Goal: Entertainment & Leisure: Browse casually

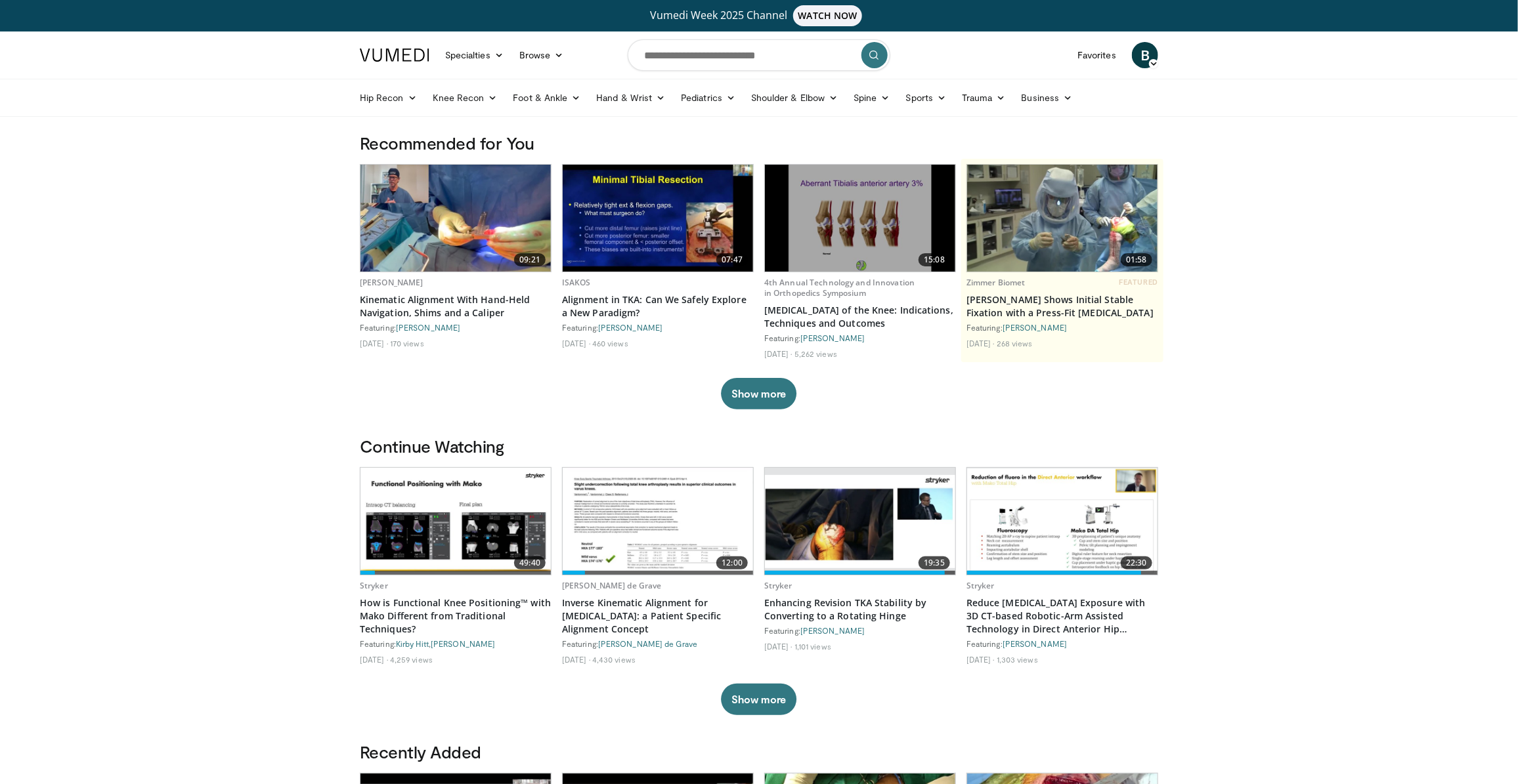
click at [1148, 66] on span "B" at bounding box center [1145, 55] width 27 height 27
click at [1049, 181] on link "Logout" at bounding box center [1078, 180] width 156 height 21
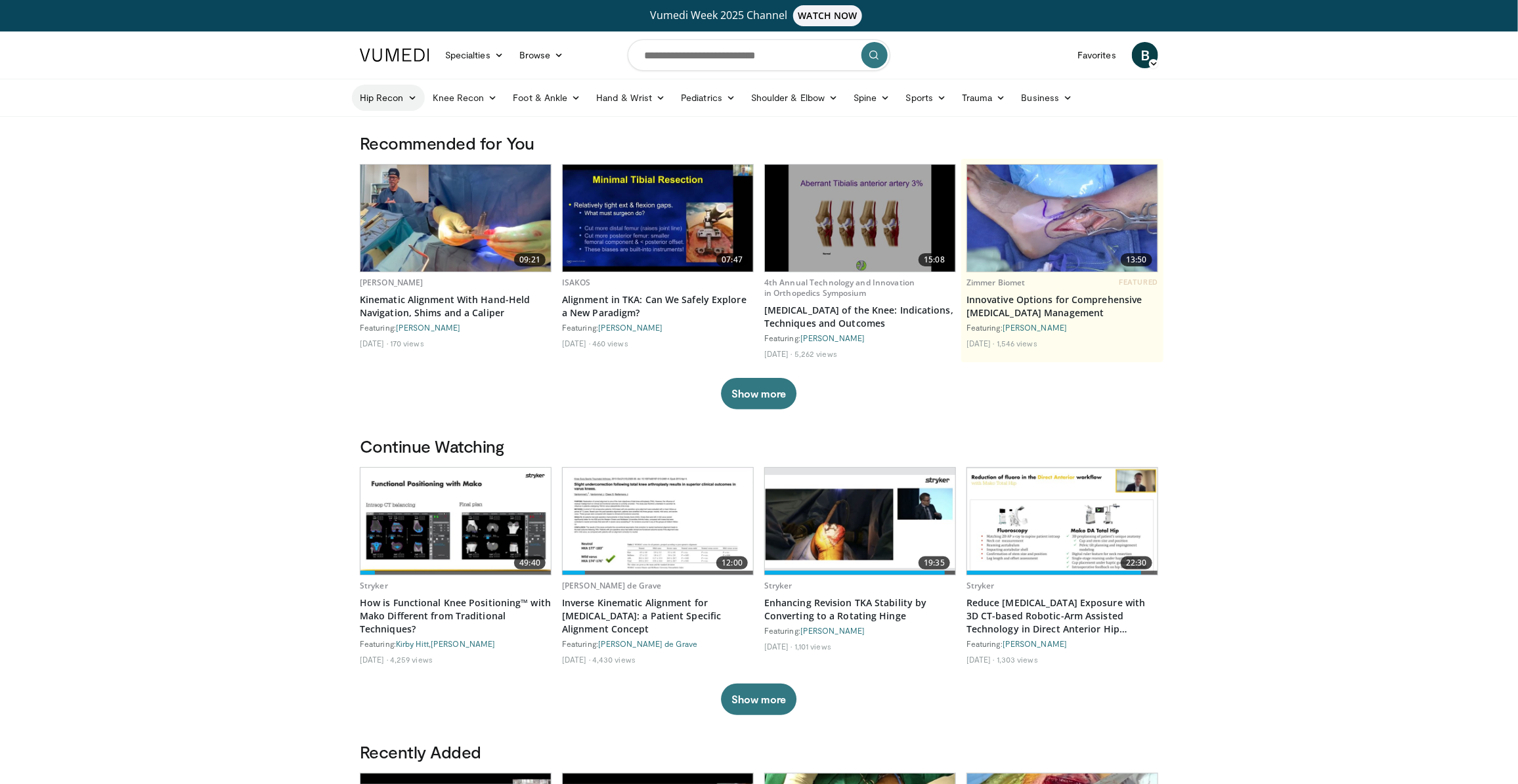
click at [417, 98] on link "Hip Recon" at bounding box center [389, 97] width 73 height 27
click at [410, 97] on icon at bounding box center [412, 97] width 9 height 9
click at [484, 93] on link "Knee Recon" at bounding box center [465, 97] width 81 height 27
click at [483, 97] on link "Knee Recon" at bounding box center [465, 97] width 81 height 27
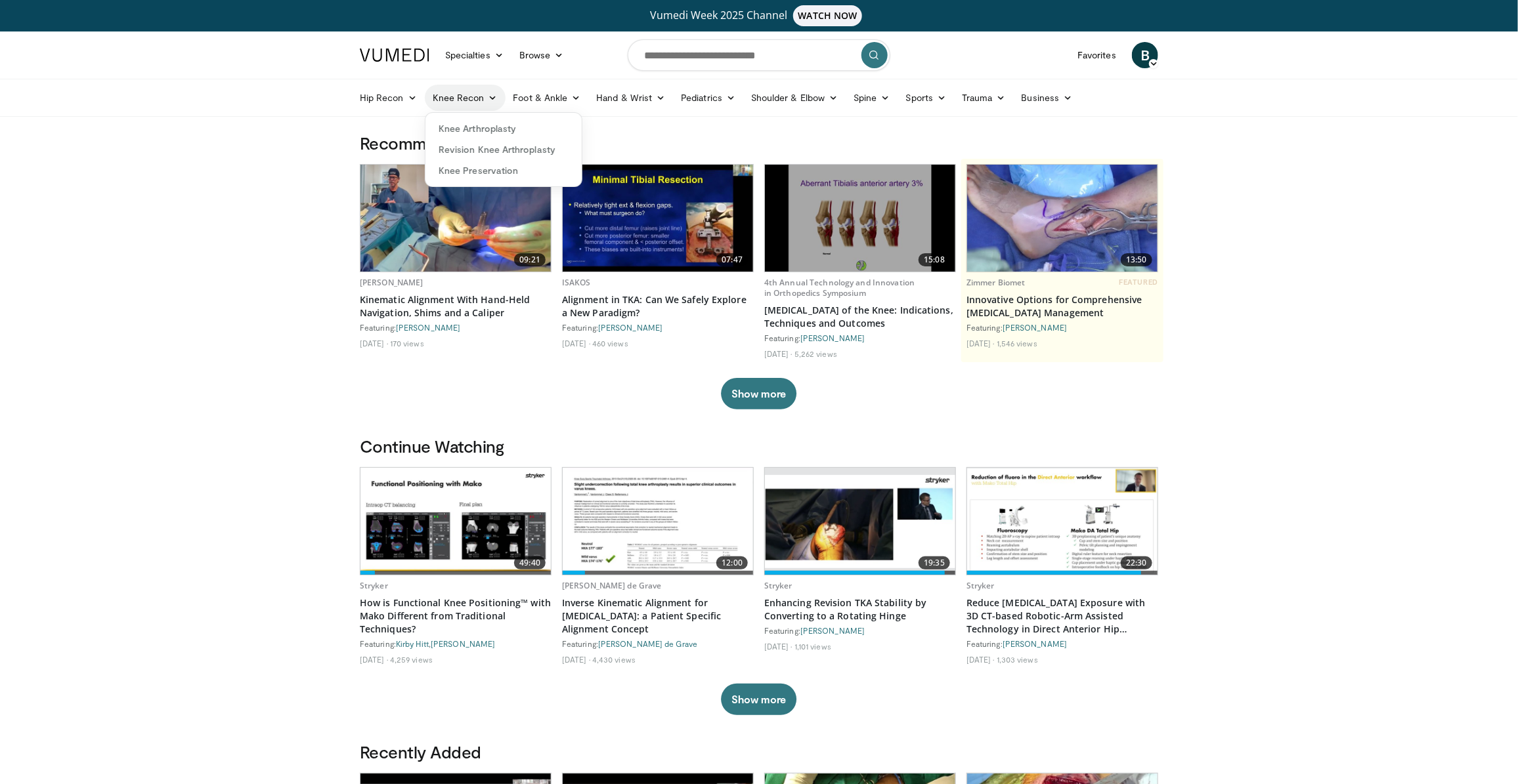
click at [483, 97] on link "Knee Recon" at bounding box center [465, 97] width 81 height 27
click at [490, 44] on link "Specialties" at bounding box center [474, 55] width 74 height 27
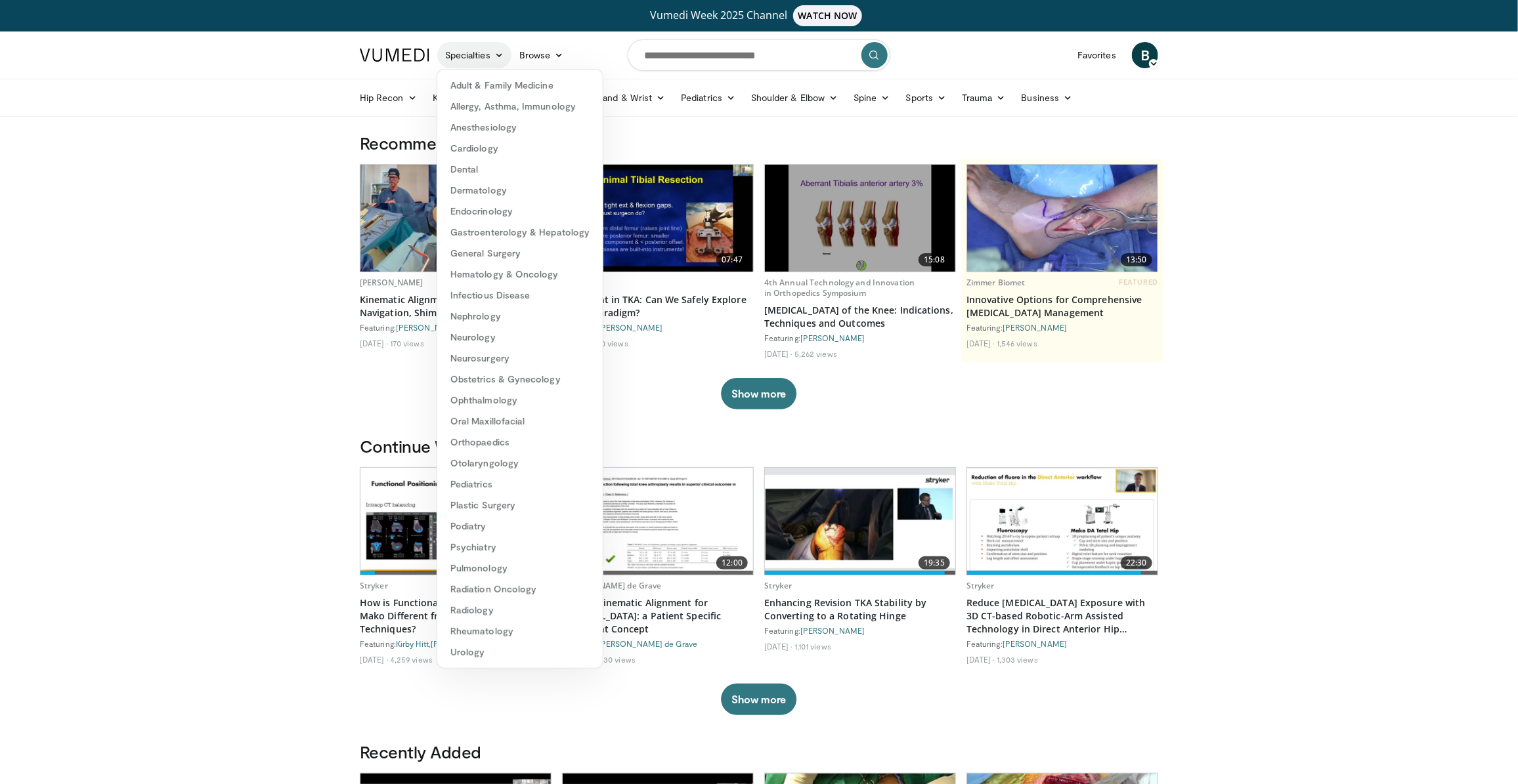
click at [490, 48] on link "Specialties" at bounding box center [474, 55] width 74 height 27
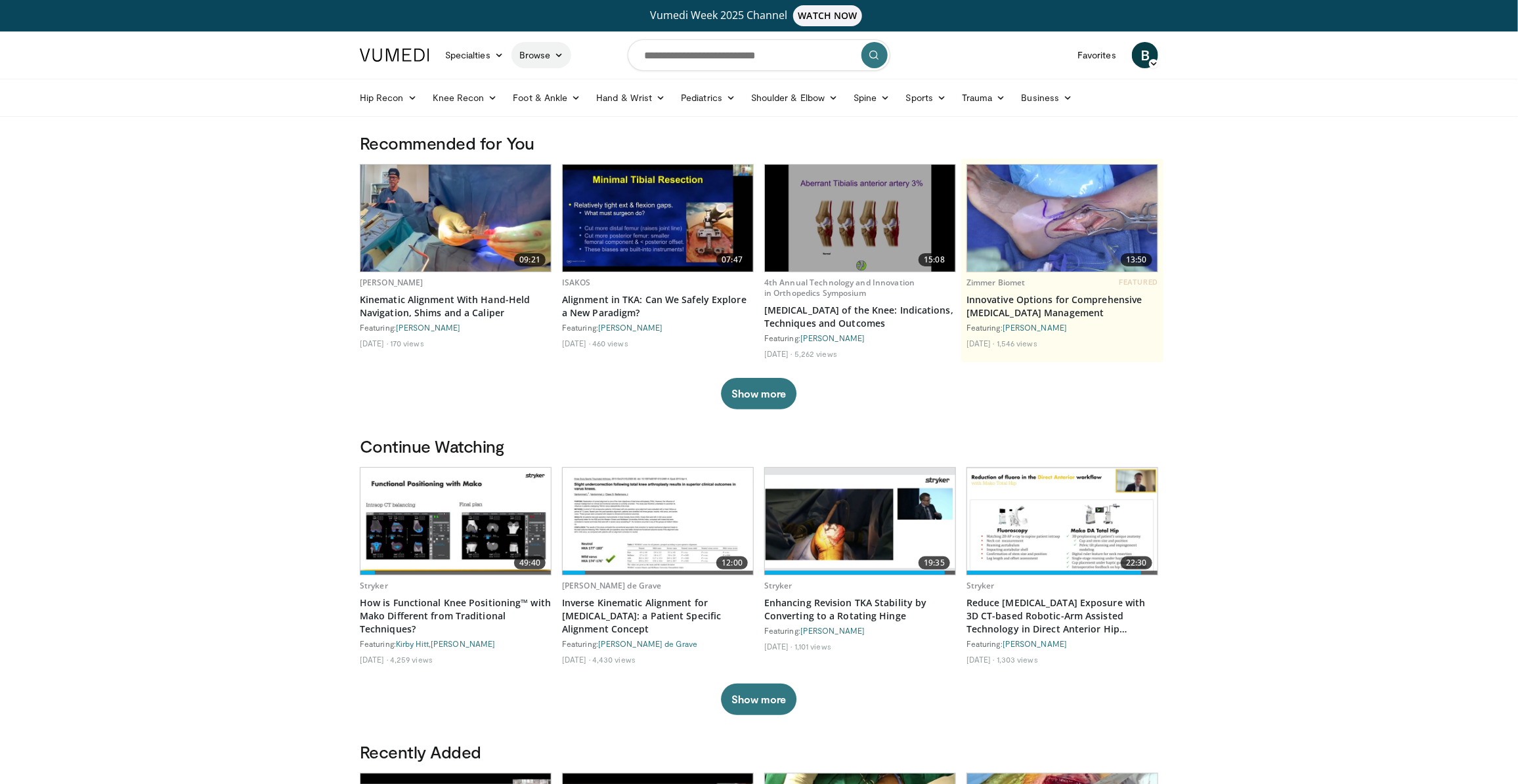
click at [541, 52] on link "Browse" at bounding box center [541, 55] width 60 height 27
click at [541, 51] on link "Browse" at bounding box center [541, 55] width 60 height 27
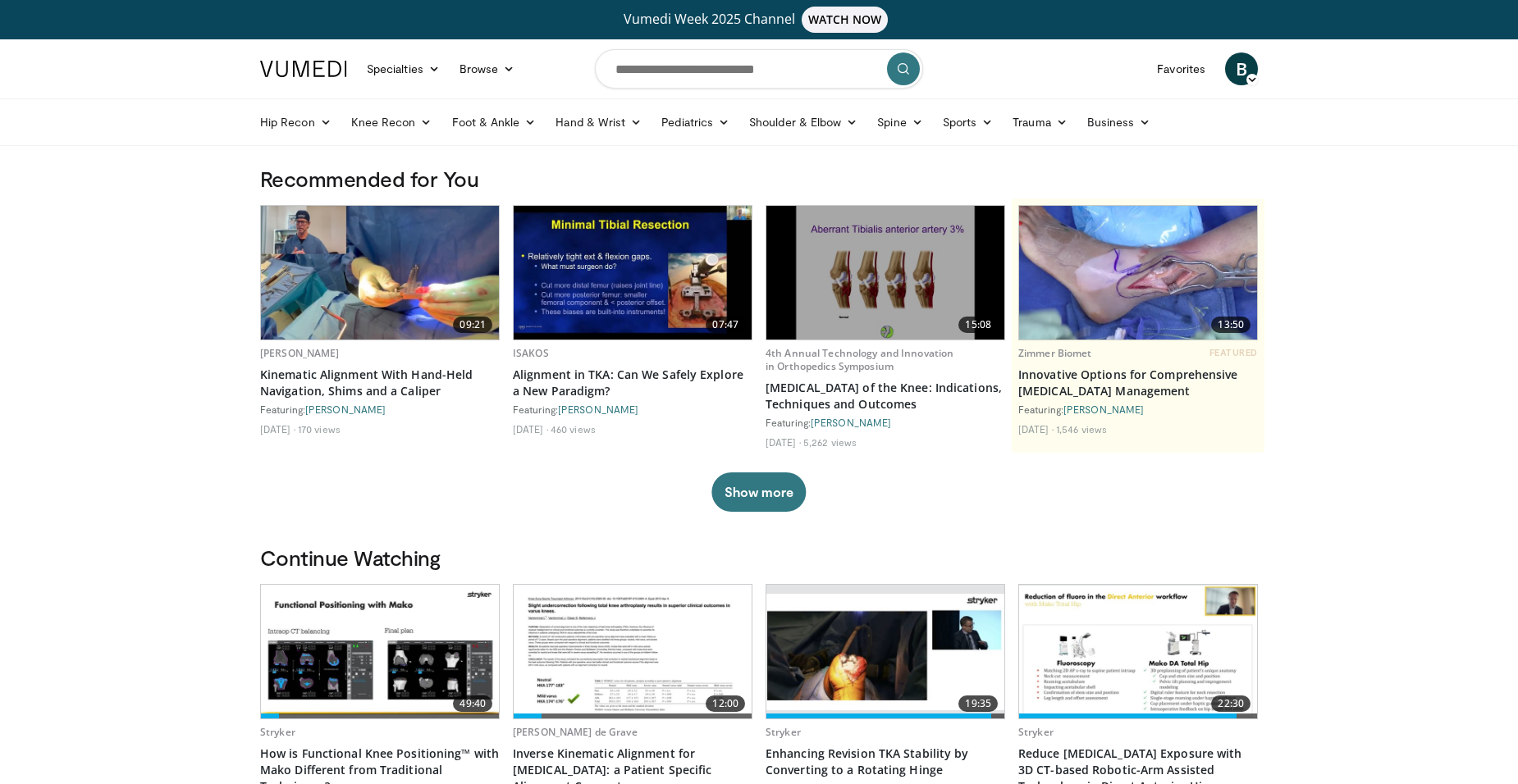
drag, startPoint x: 1861, startPoint y: 2, endPoint x: 135, endPoint y: 306, distance: 1752.6
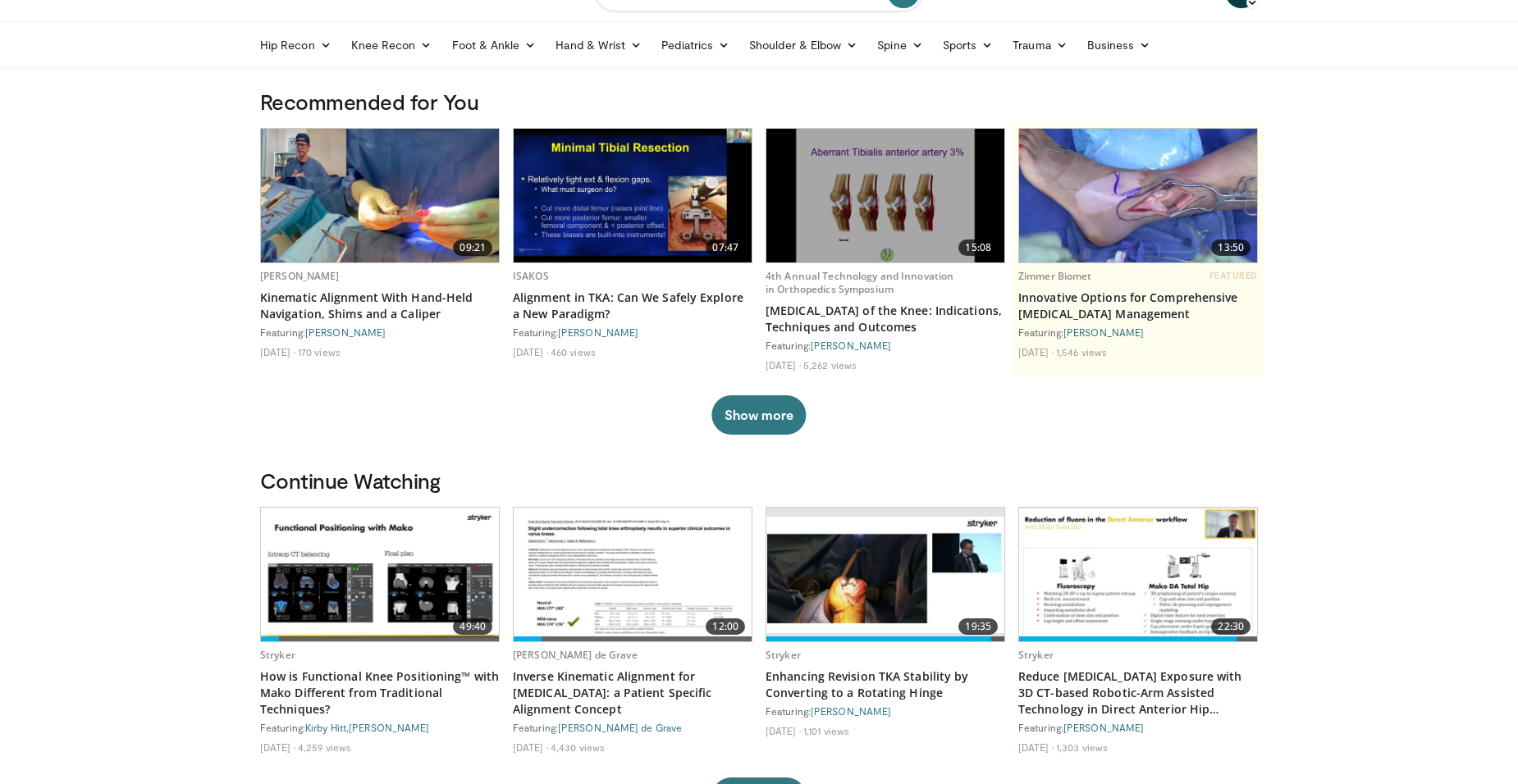
scroll to position [164, 0]
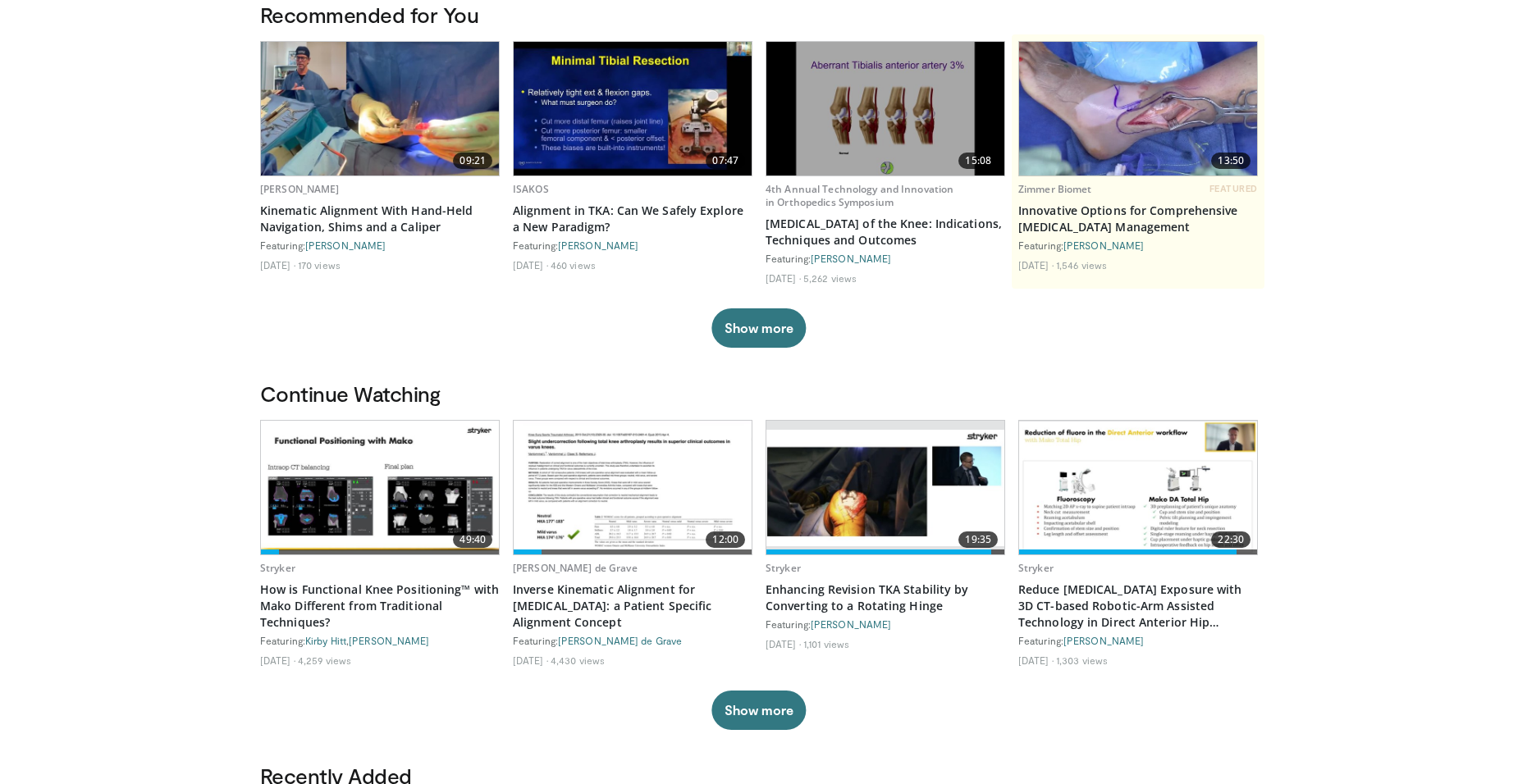
drag, startPoint x: 110, startPoint y: 445, endPoint x: 113, endPoint y: 521, distance: 76.1
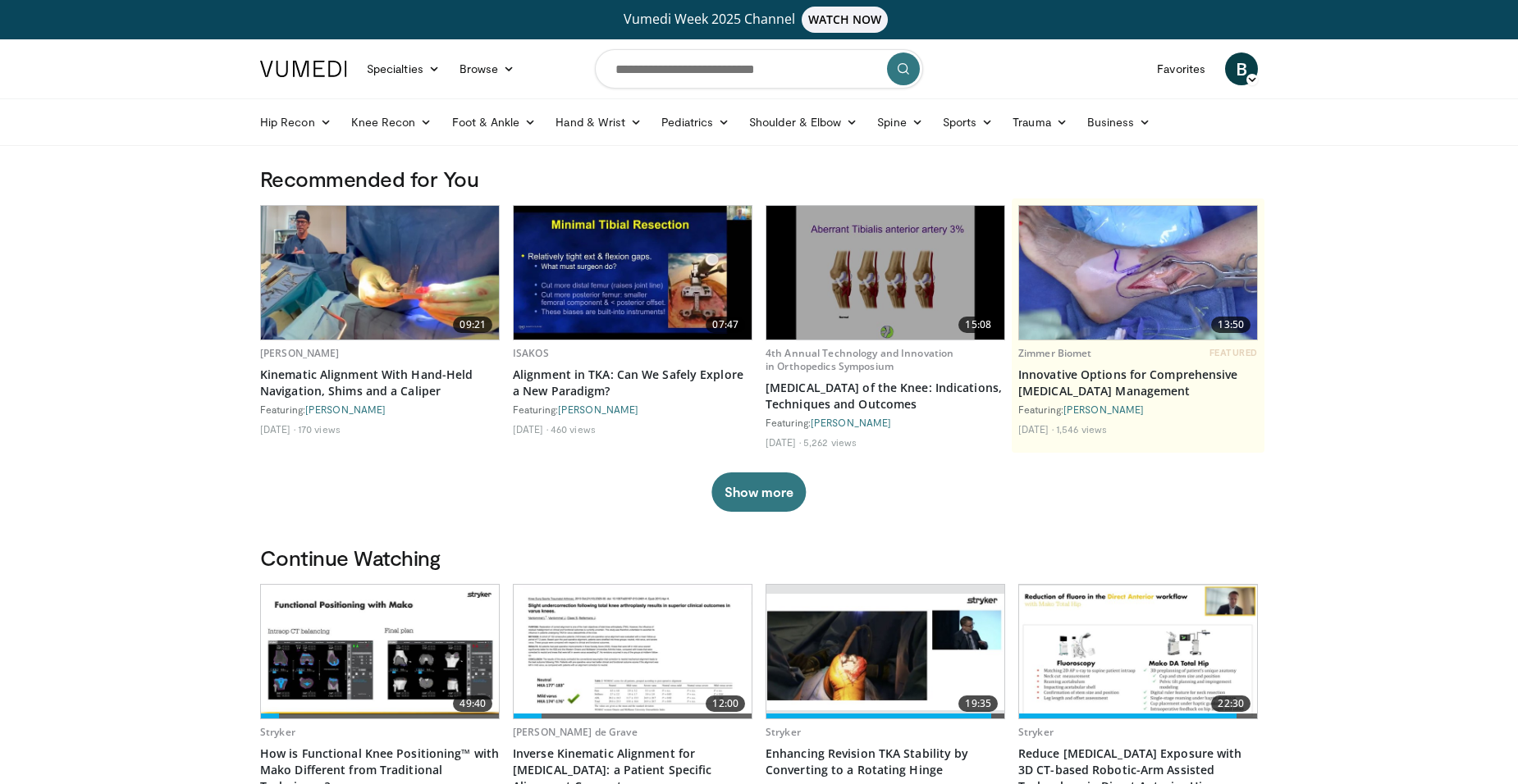
click at [391, 70] on link "Specialties" at bounding box center [402, 69] width 92 height 33
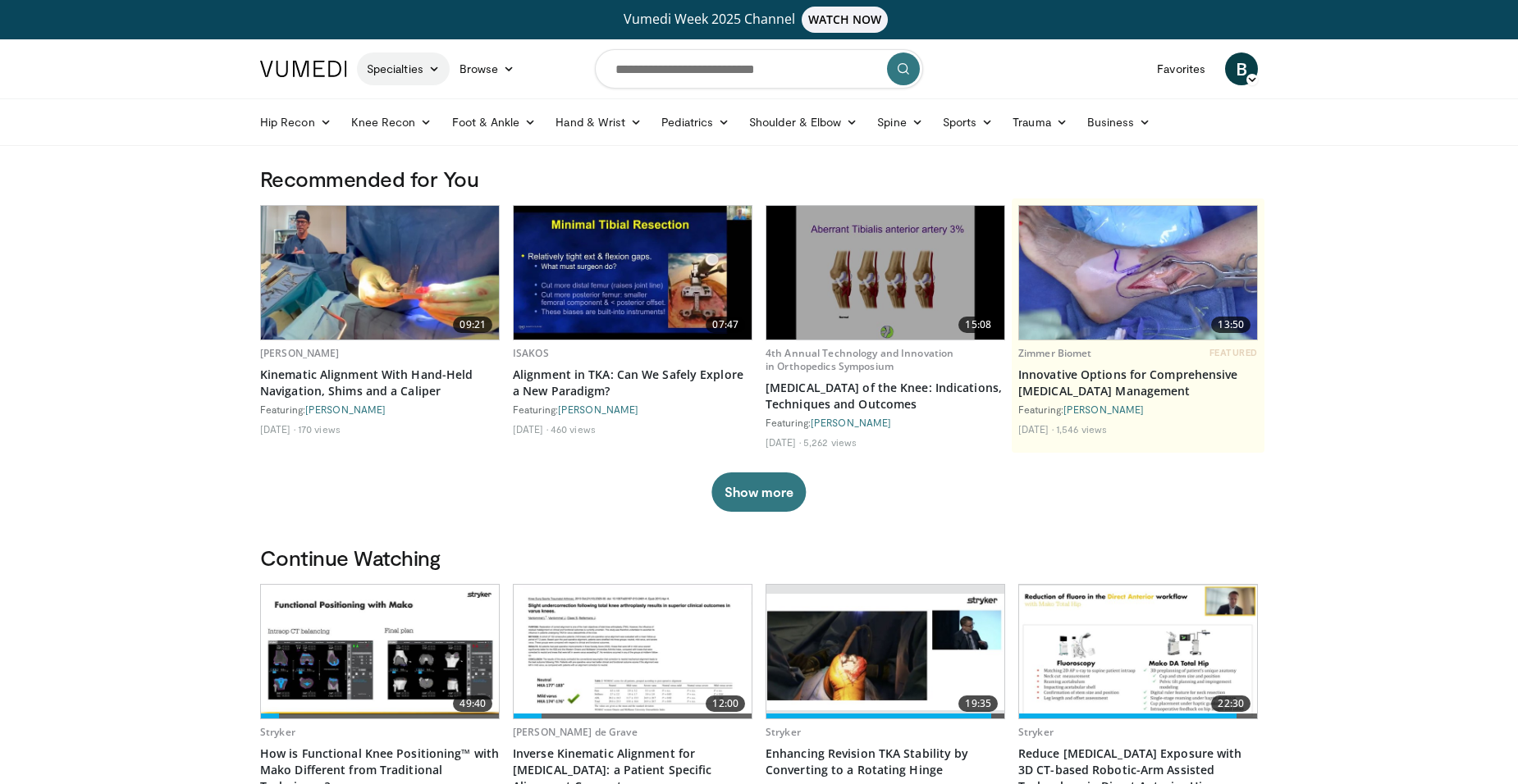
click at [428, 78] on link "Specialties" at bounding box center [402, 69] width 92 height 33
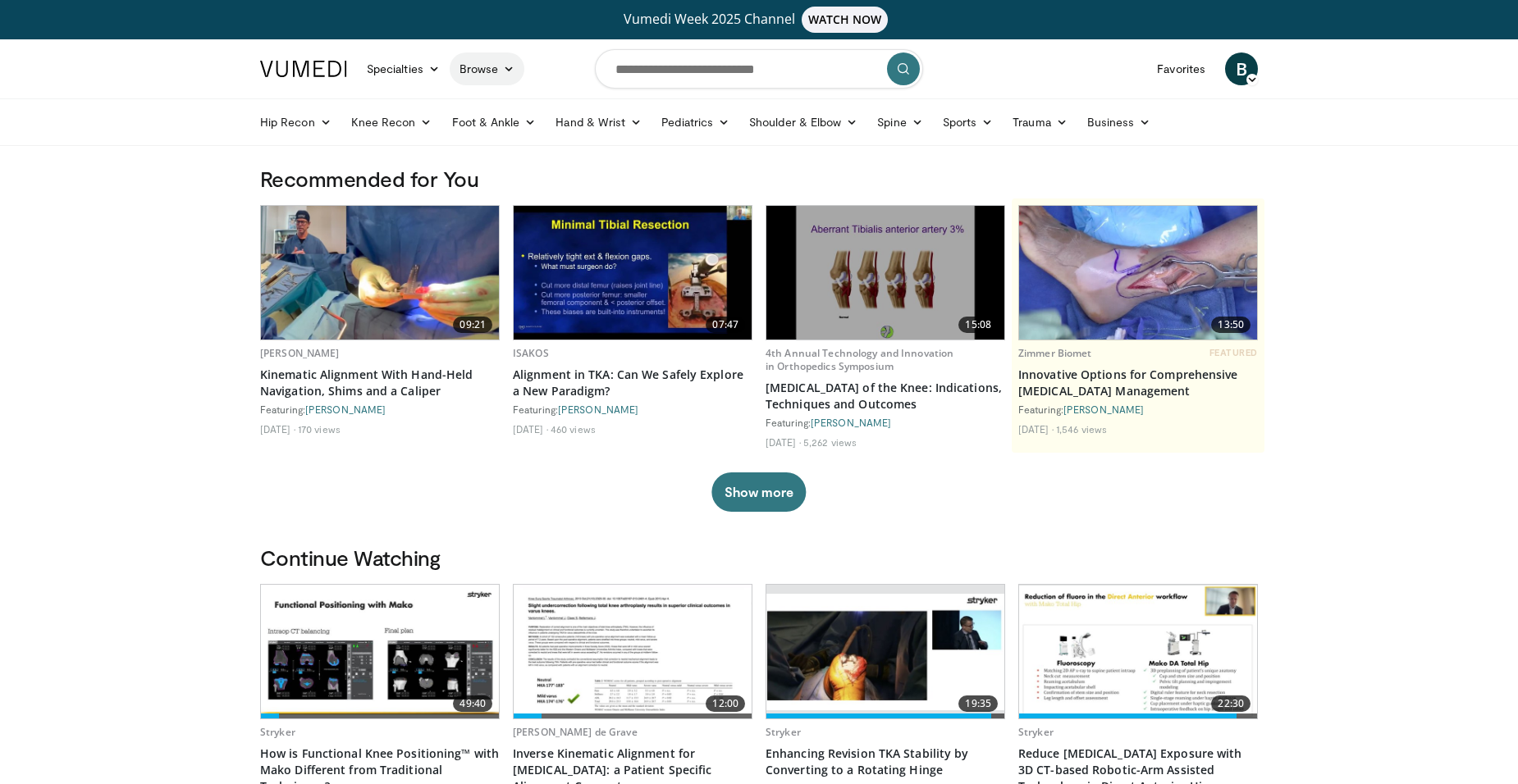
click at [472, 78] on link "Browse" at bounding box center [487, 69] width 75 height 33
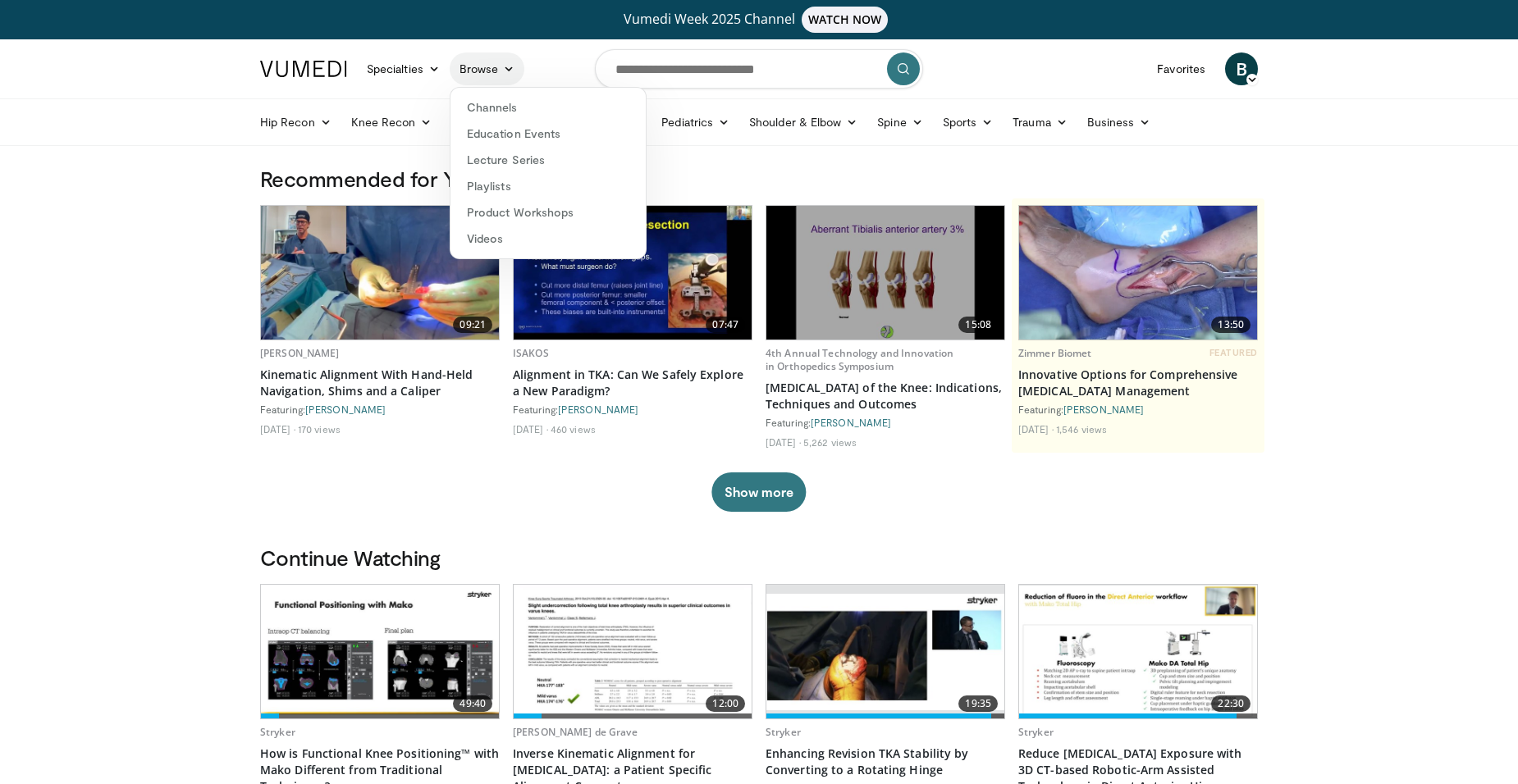
click at [488, 70] on link "Browse" at bounding box center [487, 69] width 75 height 33
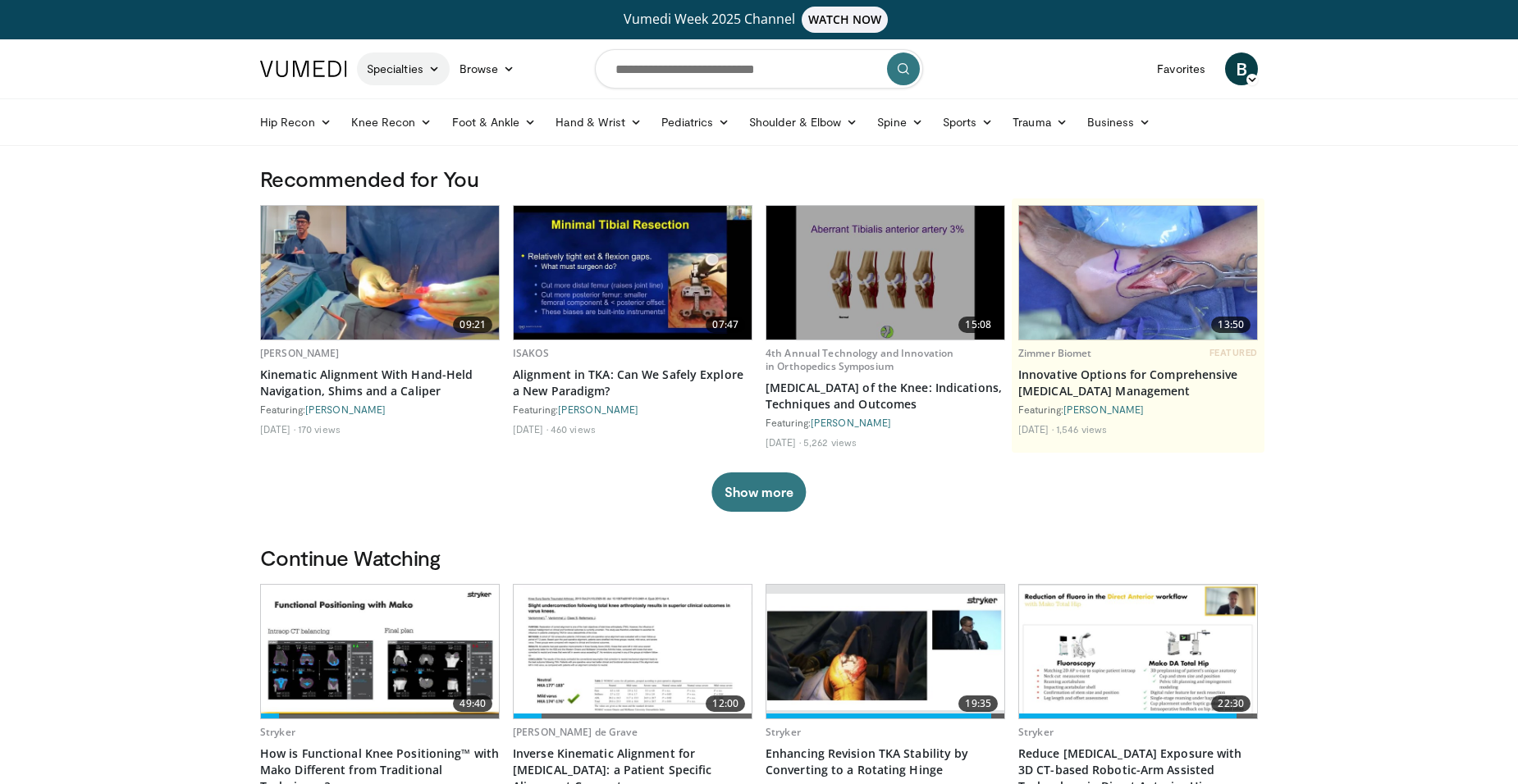
click at [449, 72] on link "Specialties" at bounding box center [402, 69] width 92 height 33
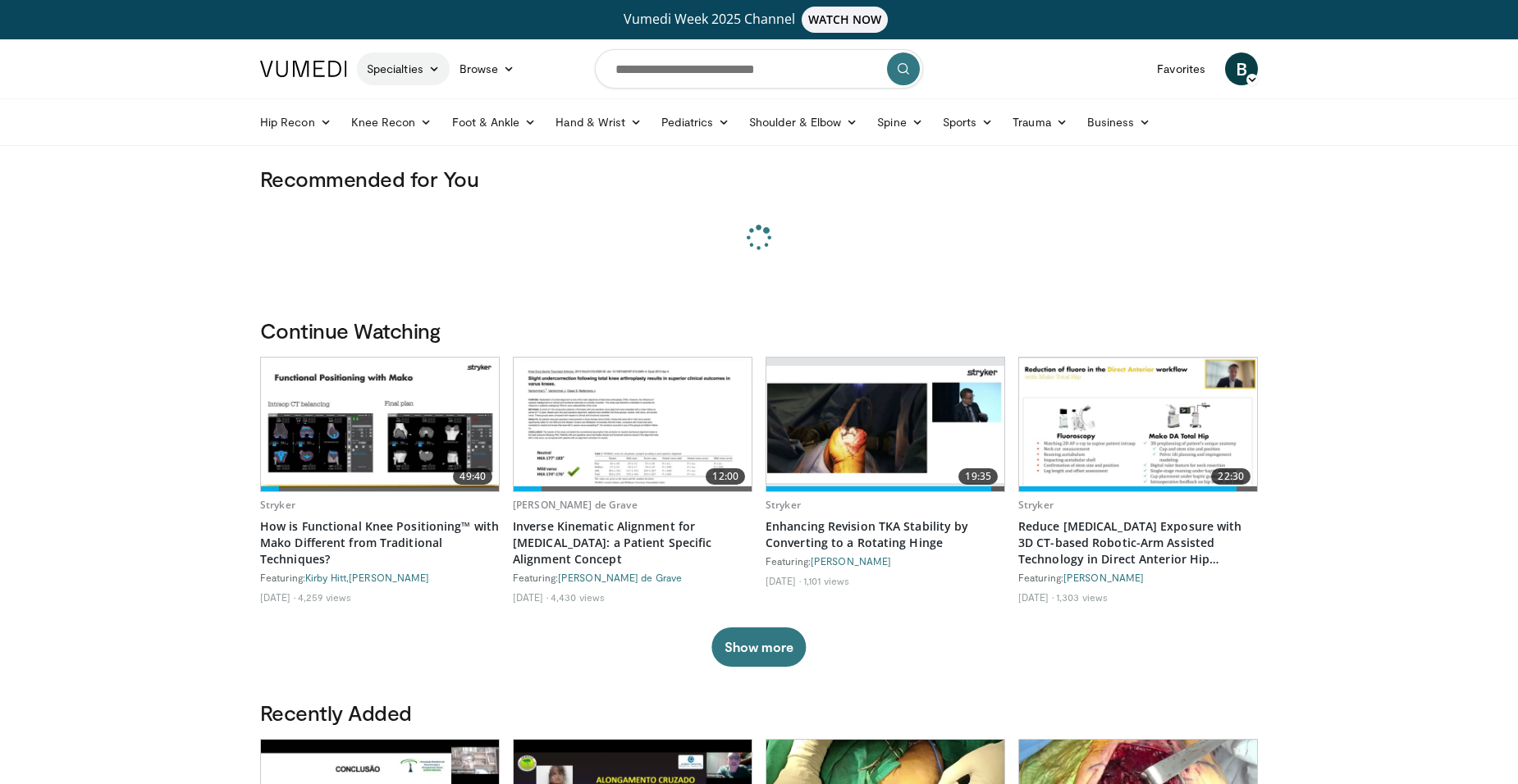
click at [426, 72] on link "Specialties" at bounding box center [402, 69] width 92 height 33
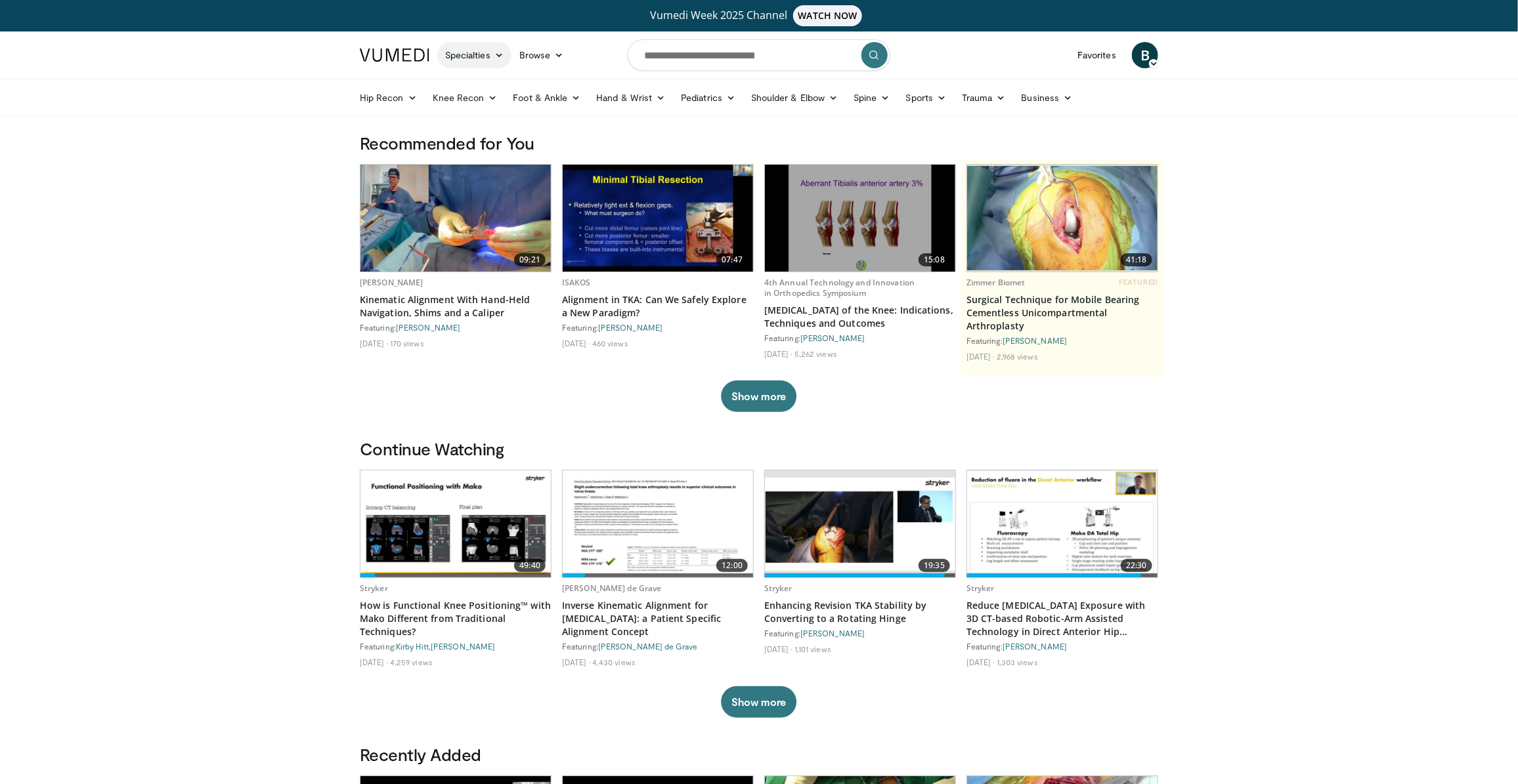
drag, startPoint x: 510, startPoint y: 53, endPoint x: 494, endPoint y: 51, distance: 16.1
click at [510, 53] on link "Specialties" at bounding box center [474, 55] width 74 height 27
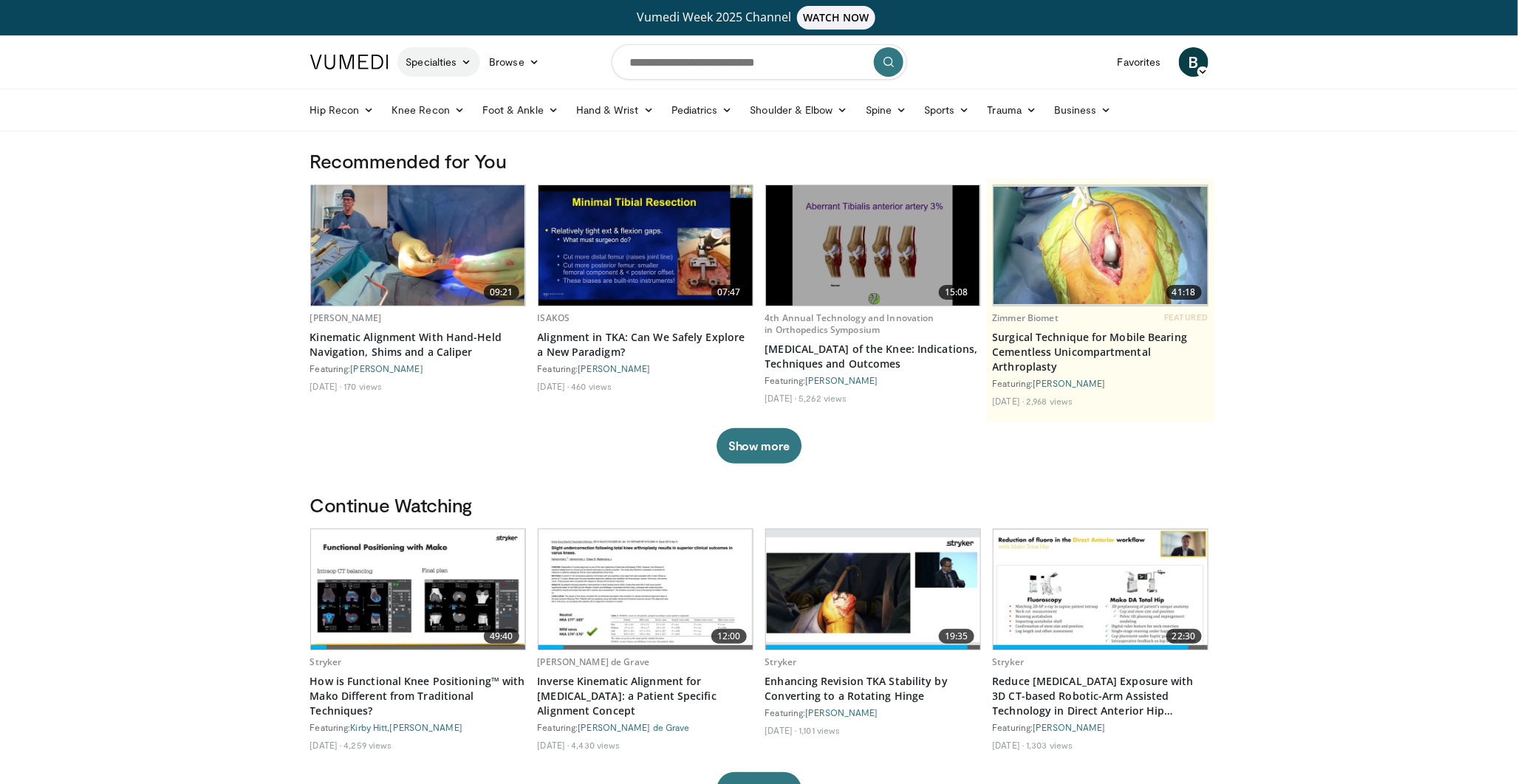
click at [451, 65] on link "Specialties" at bounding box center [439, 62] width 83 height 30
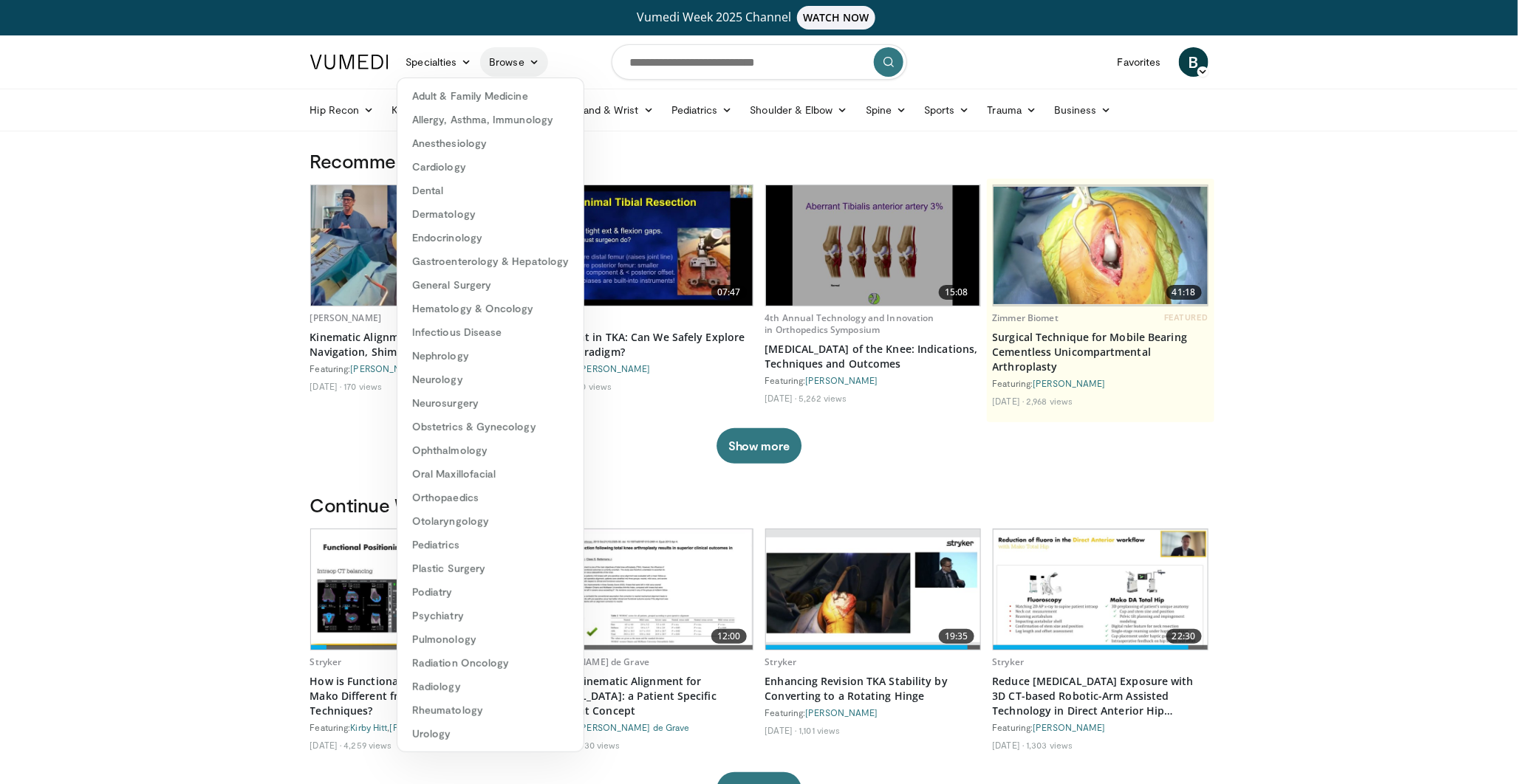
click at [529, 65] on icon at bounding box center [534, 62] width 10 height 10
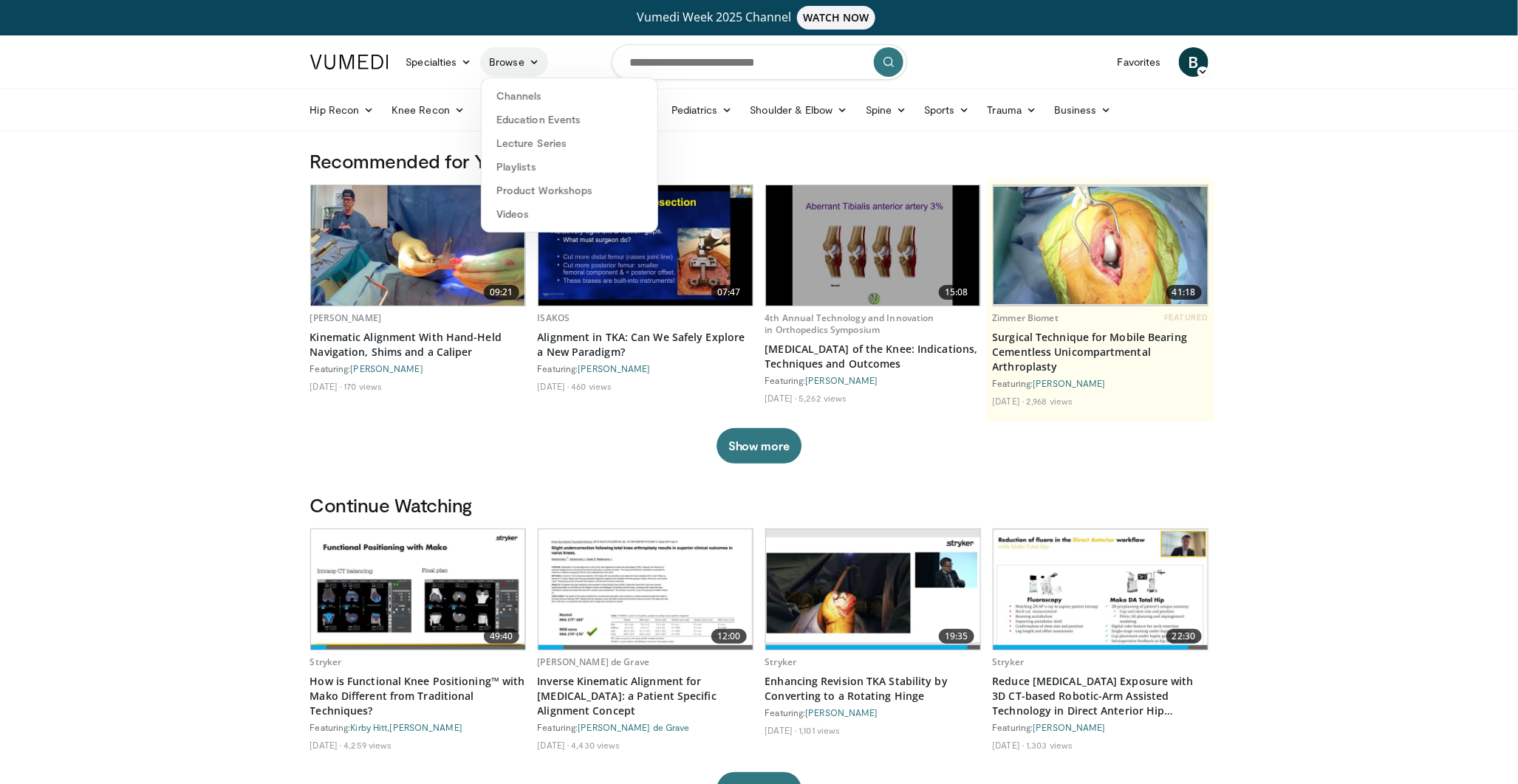
click at [529, 65] on icon at bounding box center [534, 62] width 10 height 10
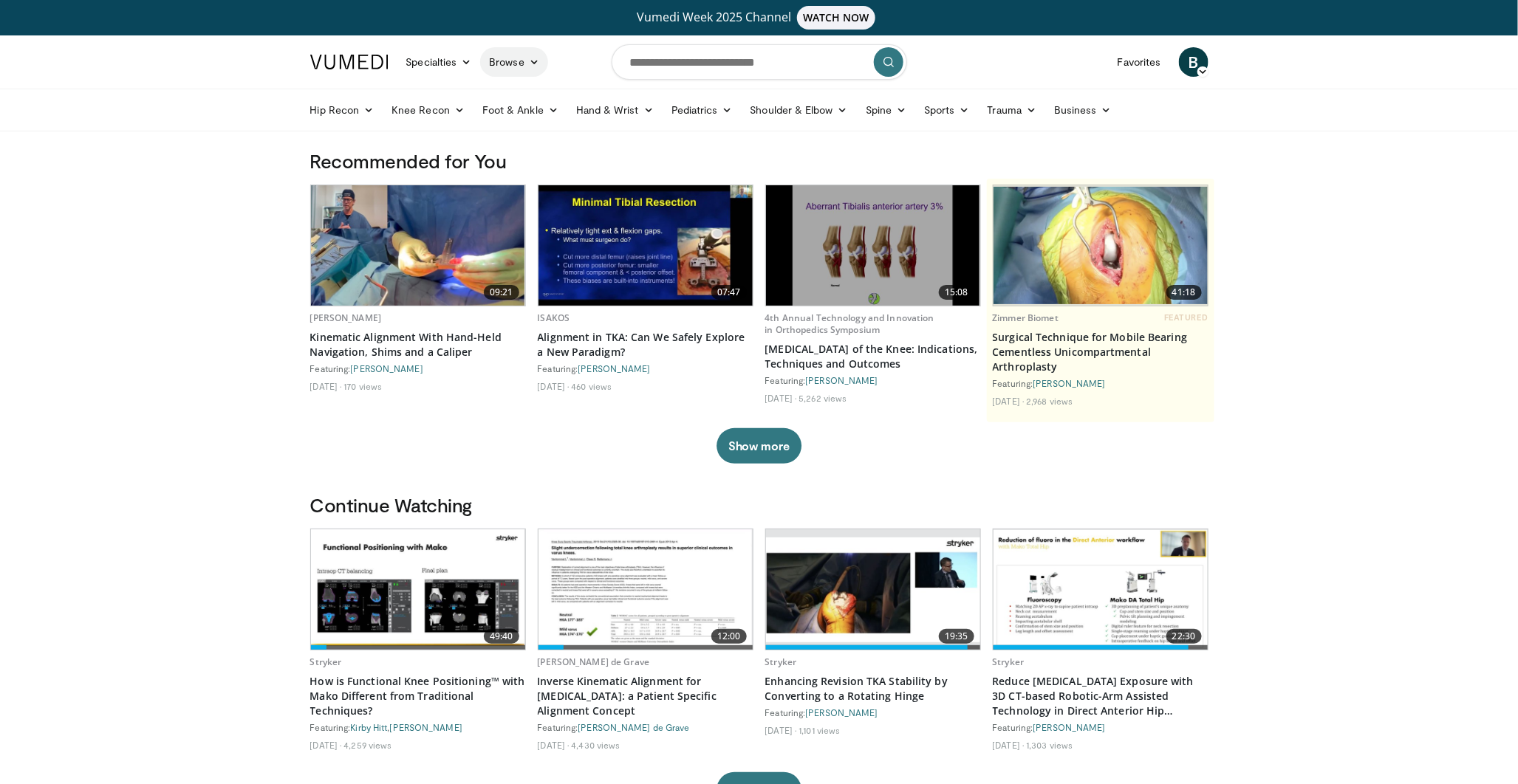
click at [535, 59] on icon at bounding box center [534, 62] width 10 height 10
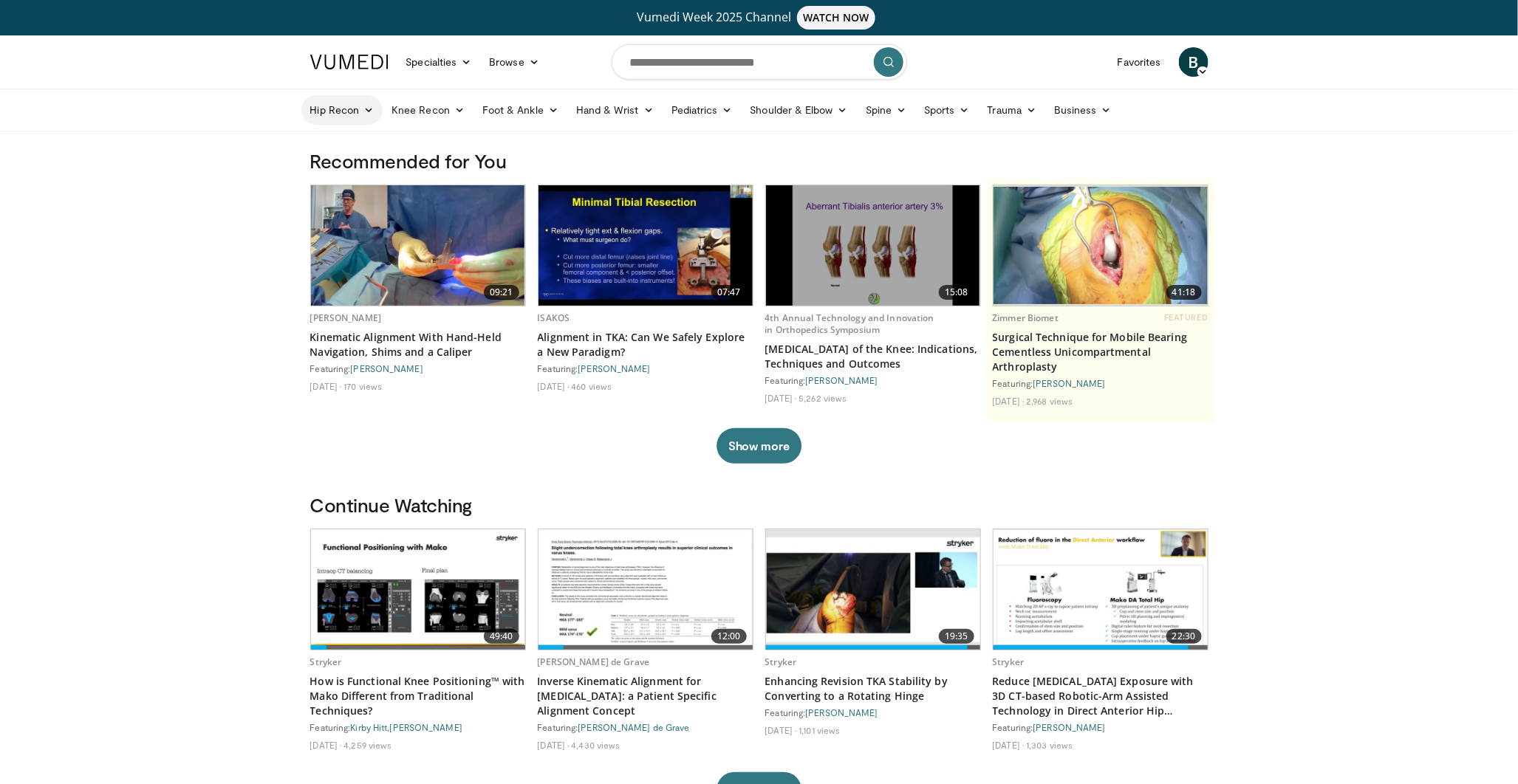
click at [367, 109] on icon at bounding box center [368, 110] width 10 height 10
click at [437, 106] on link "Knee Recon" at bounding box center [427, 110] width 91 height 30
click at [342, 106] on link "Hip Recon" at bounding box center [343, 110] width 82 height 30
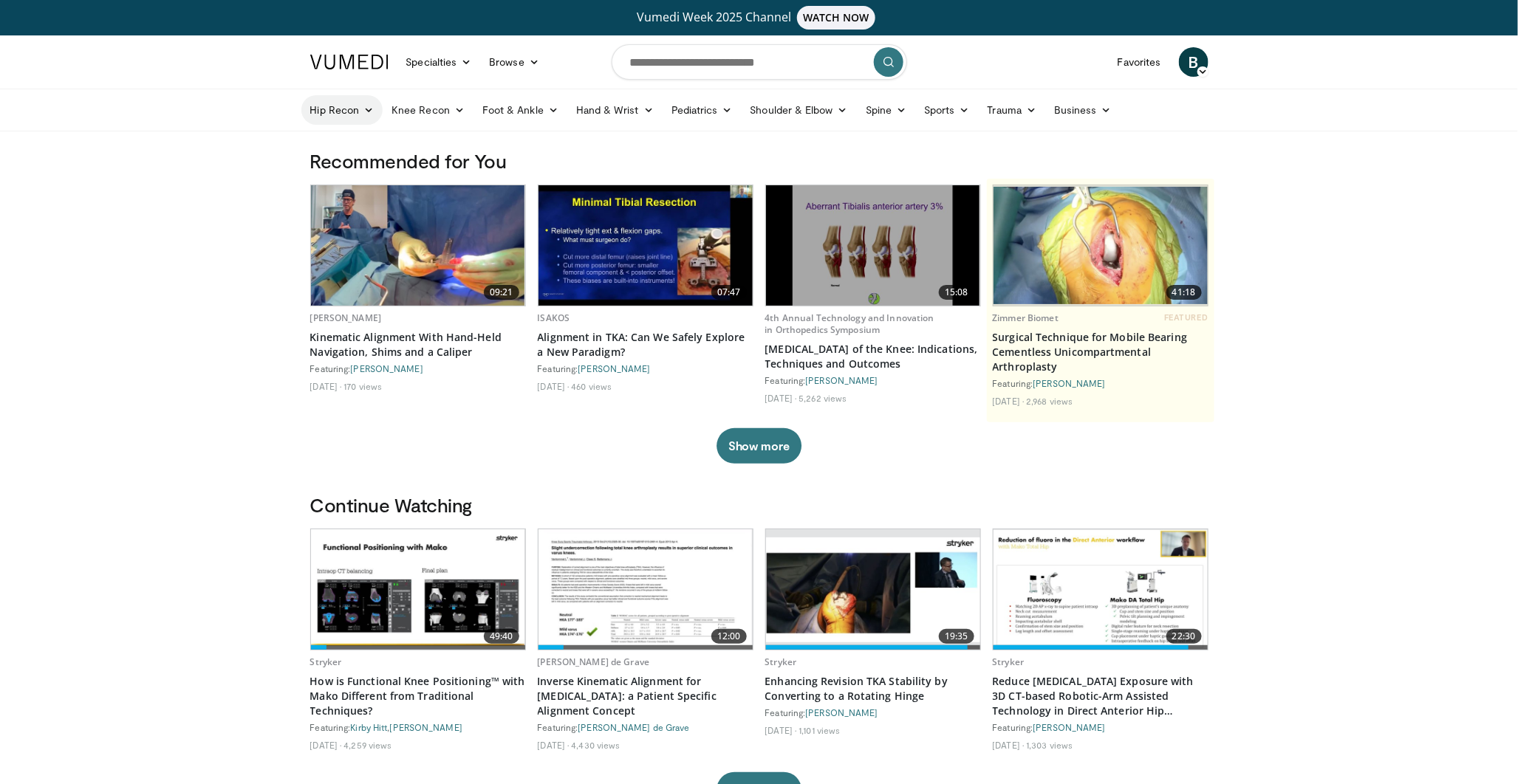
click at [342, 106] on link "Hip Recon" at bounding box center [343, 110] width 82 height 30
click at [352, 144] on link "Hip Arthroplasty" at bounding box center [390, 144] width 176 height 23
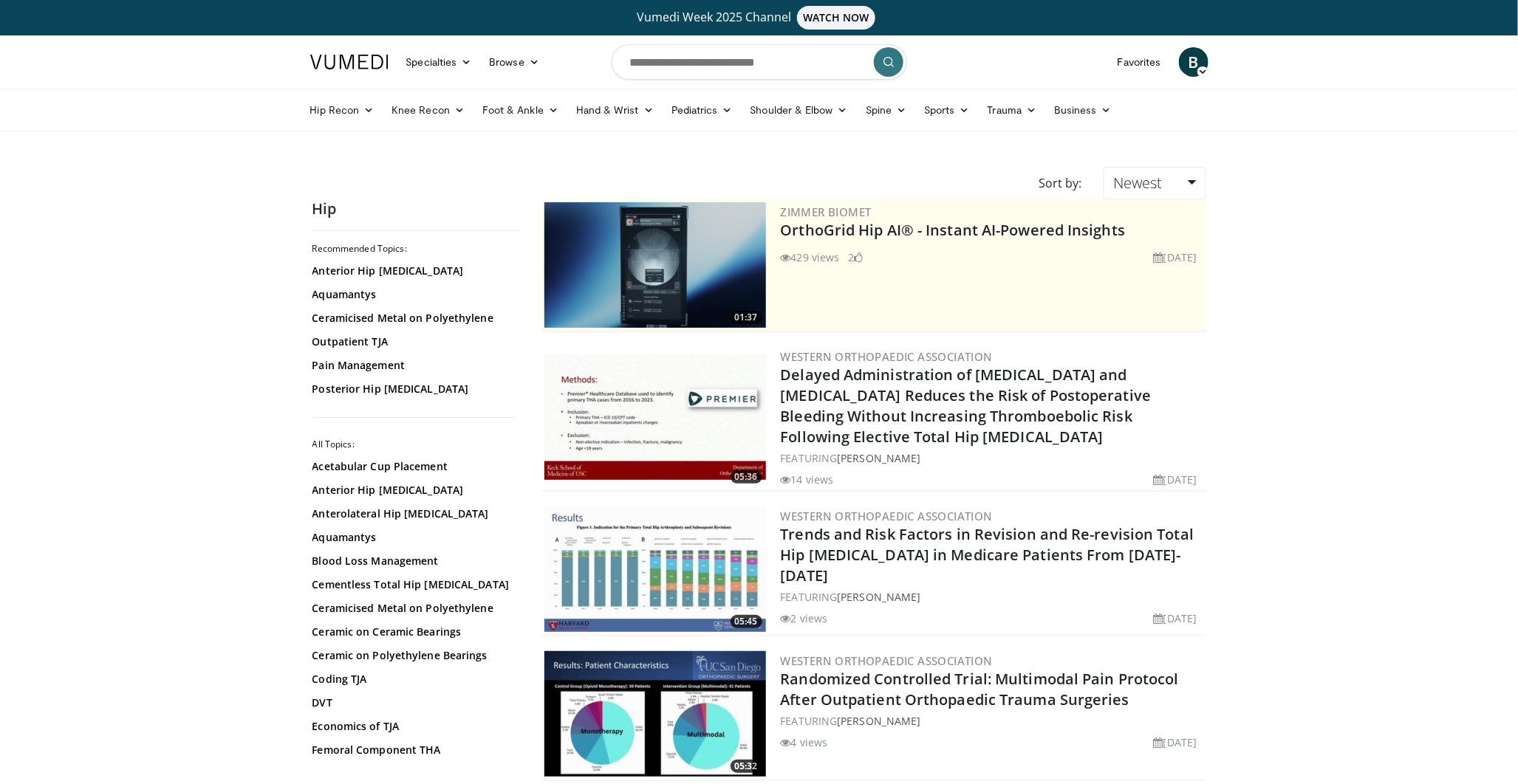
click at [517, 56] on link "Browse" at bounding box center [514, 62] width 68 height 30
click at [512, 98] on link "Channels" at bounding box center [569, 95] width 176 height 23
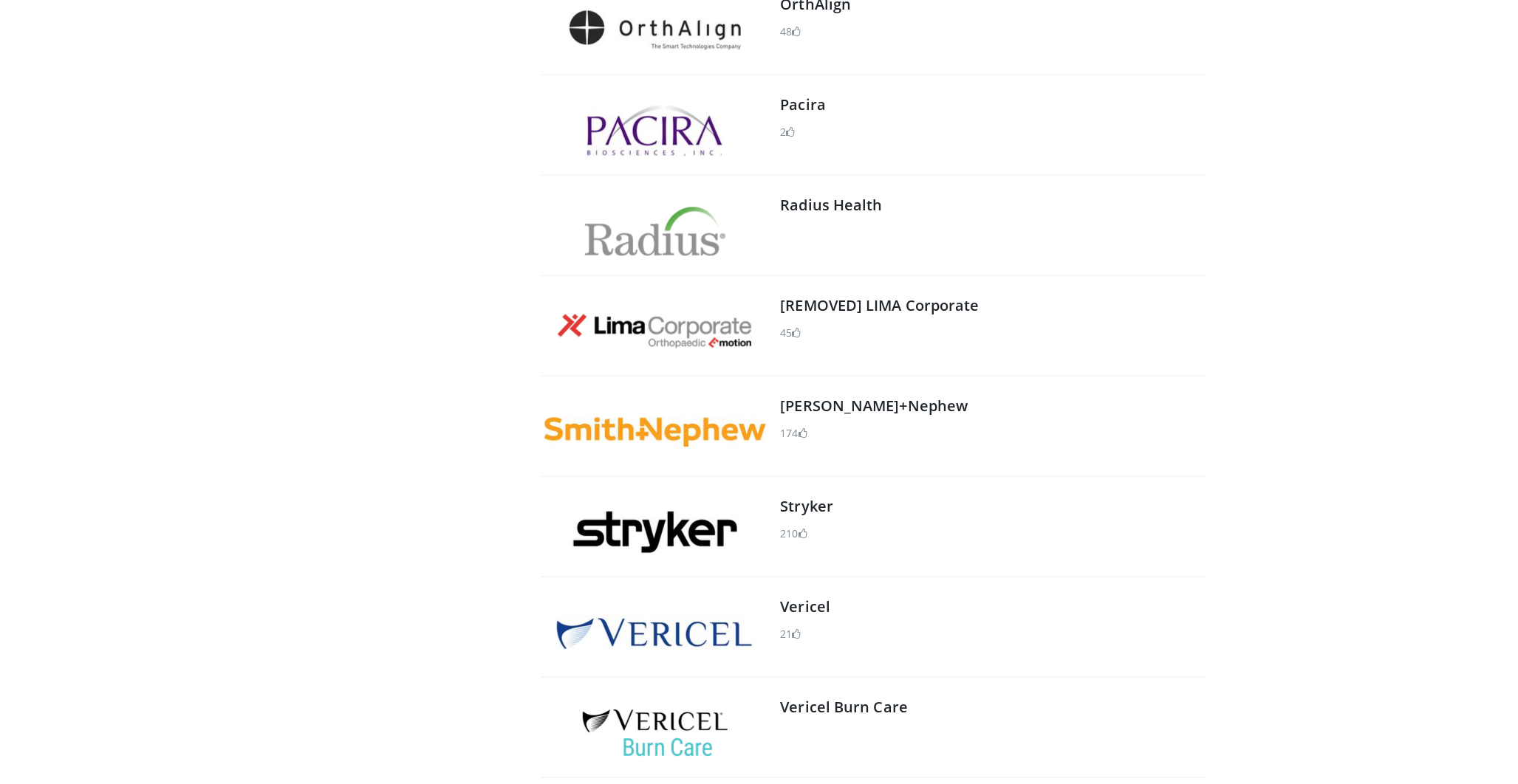
scroll to position [1723, 0]
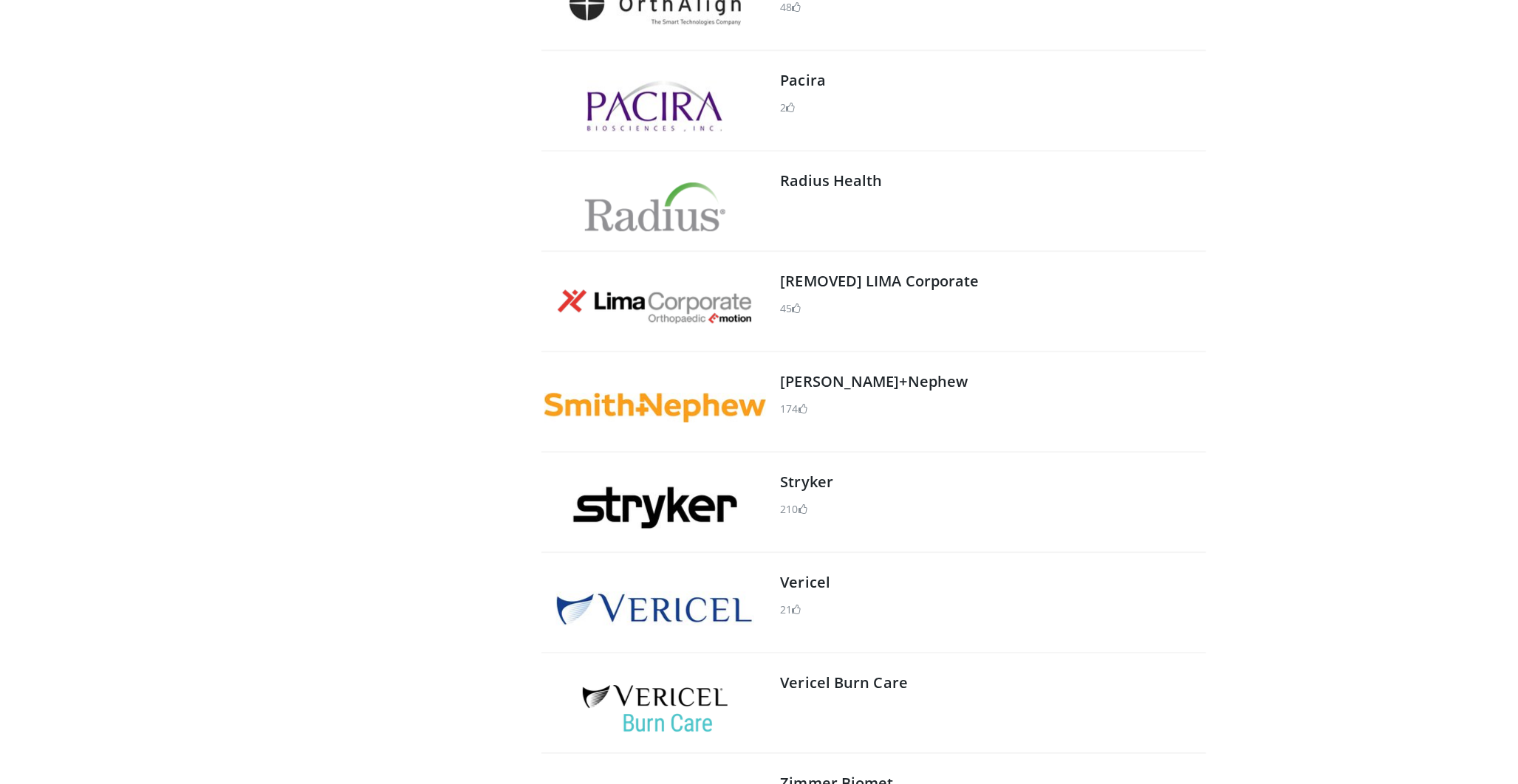
click at [653, 503] on img at bounding box center [655, 507] width 165 height 42
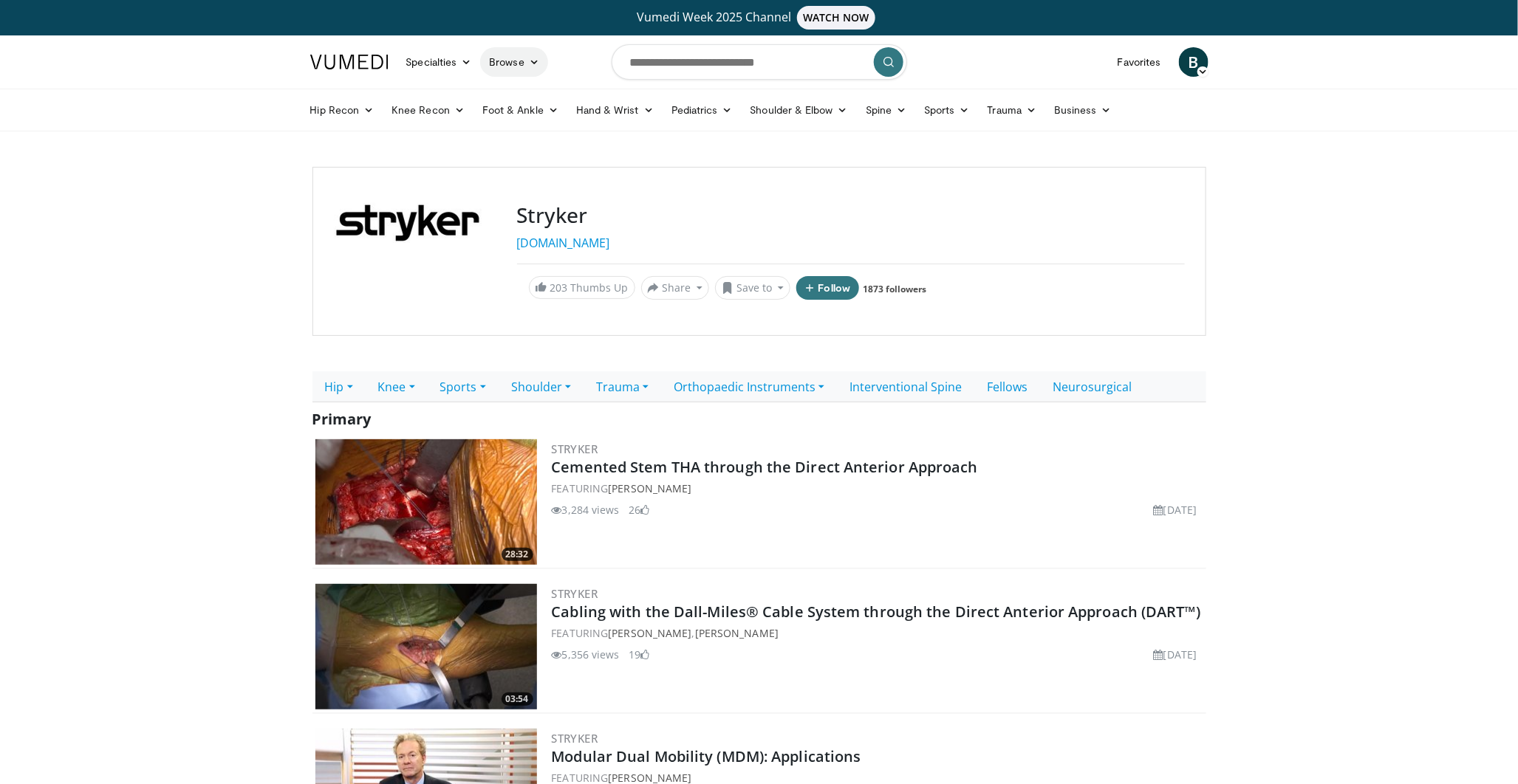
click at [529, 57] on icon at bounding box center [534, 62] width 10 height 10
click at [540, 64] on link "Browse" at bounding box center [514, 62] width 68 height 30
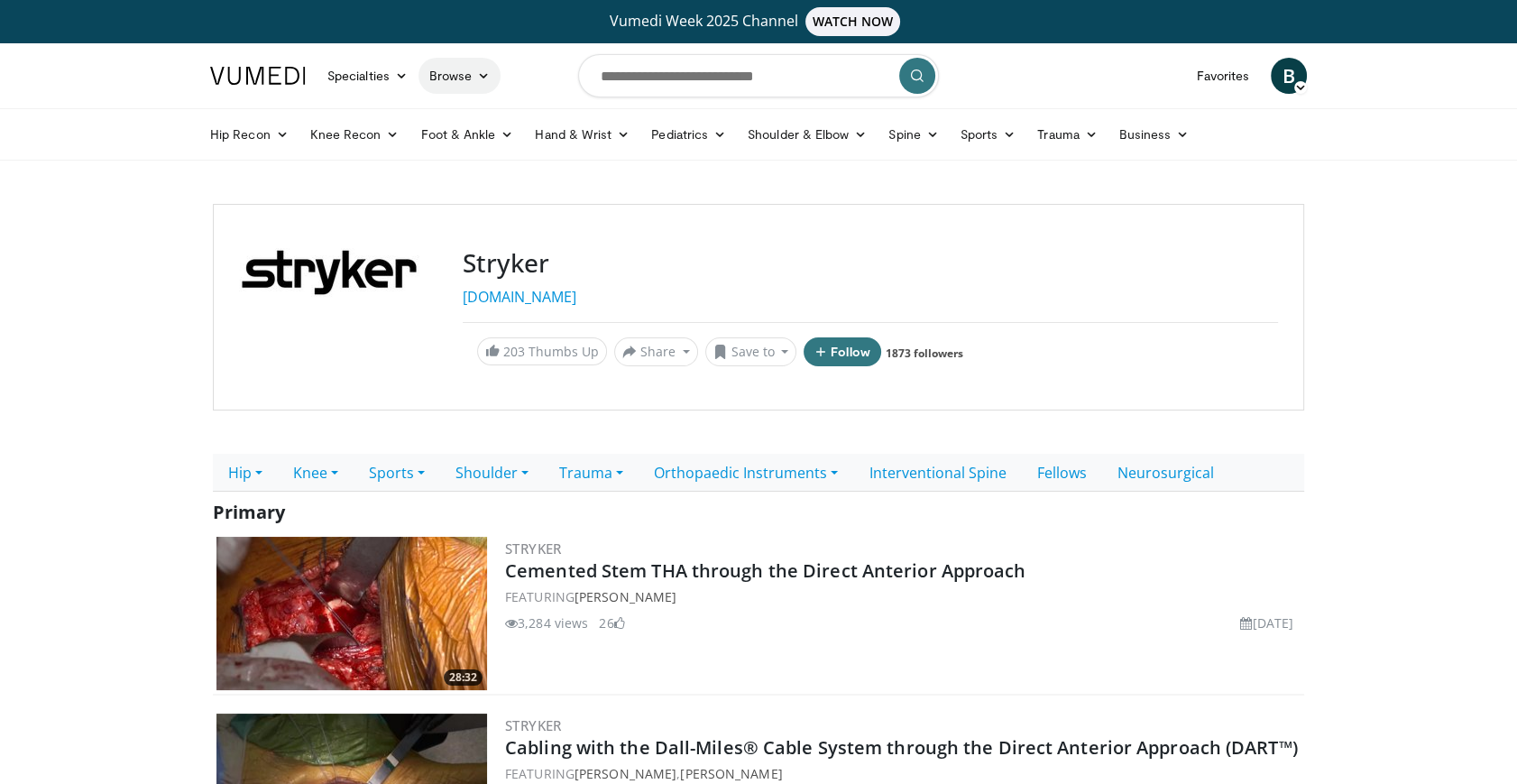
click at [496, 76] on link "Browse" at bounding box center [460, 76] width 83 height 36
click at [472, 72] on link "Browse" at bounding box center [460, 76] width 83 height 36
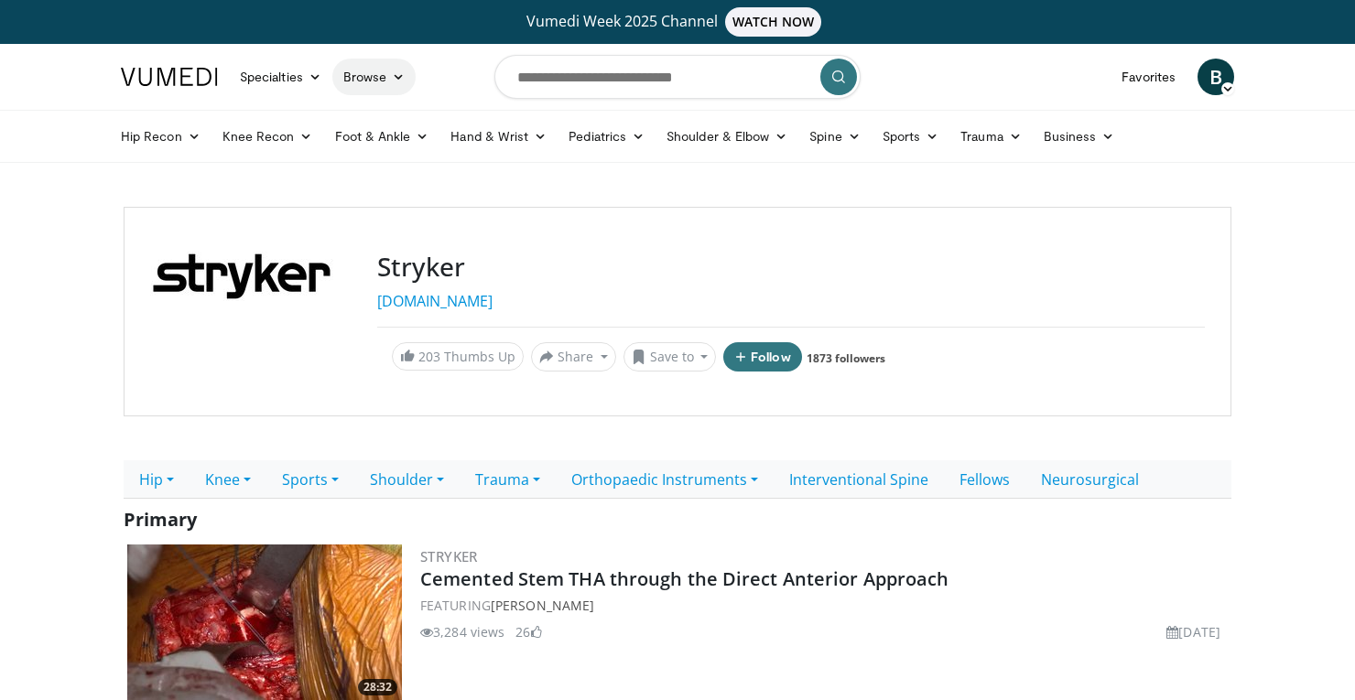
click at [389, 64] on link "Browse" at bounding box center [374, 77] width 84 height 37
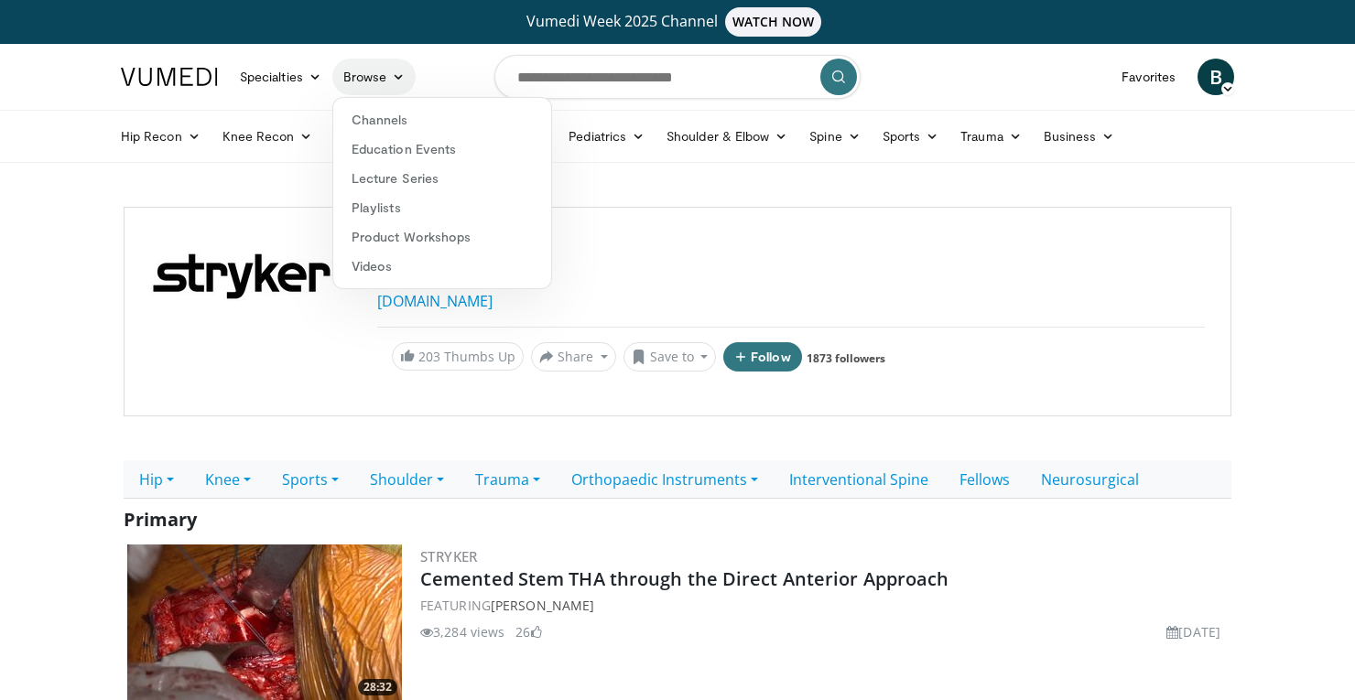
click at [388, 66] on link "Browse" at bounding box center [374, 77] width 84 height 37
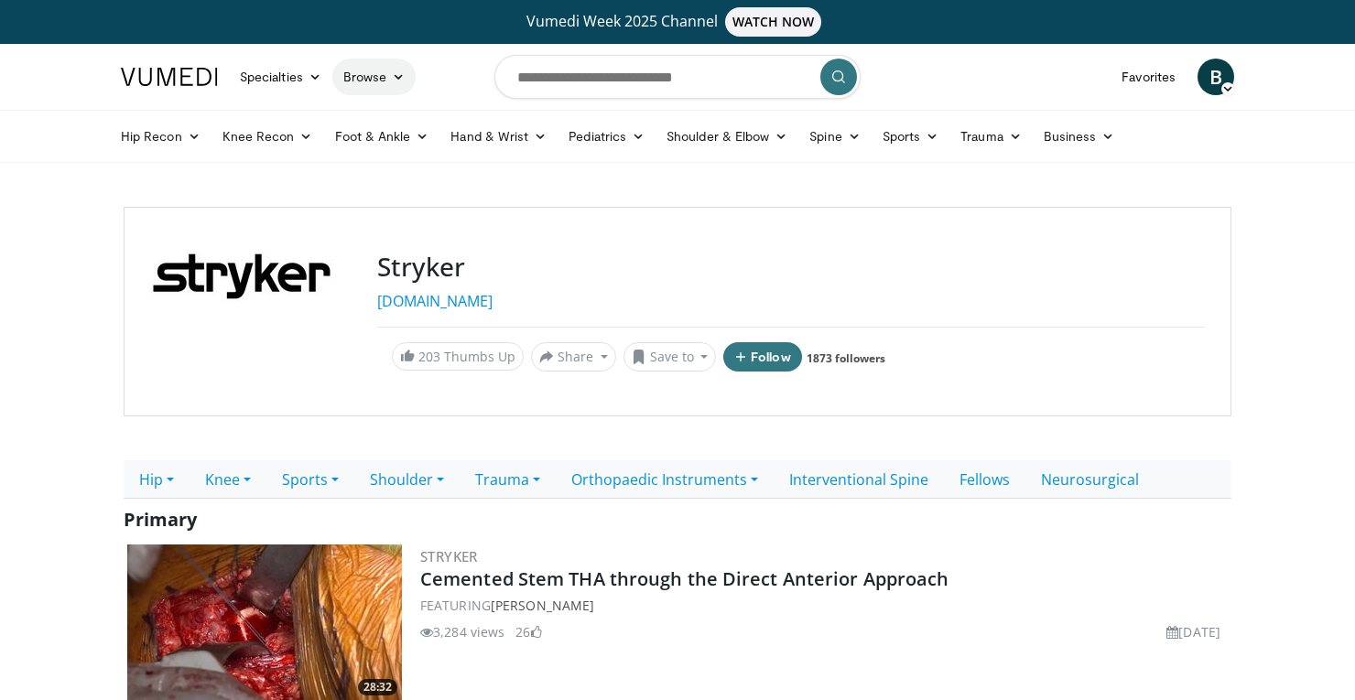
click at [395, 73] on icon at bounding box center [398, 77] width 13 height 13
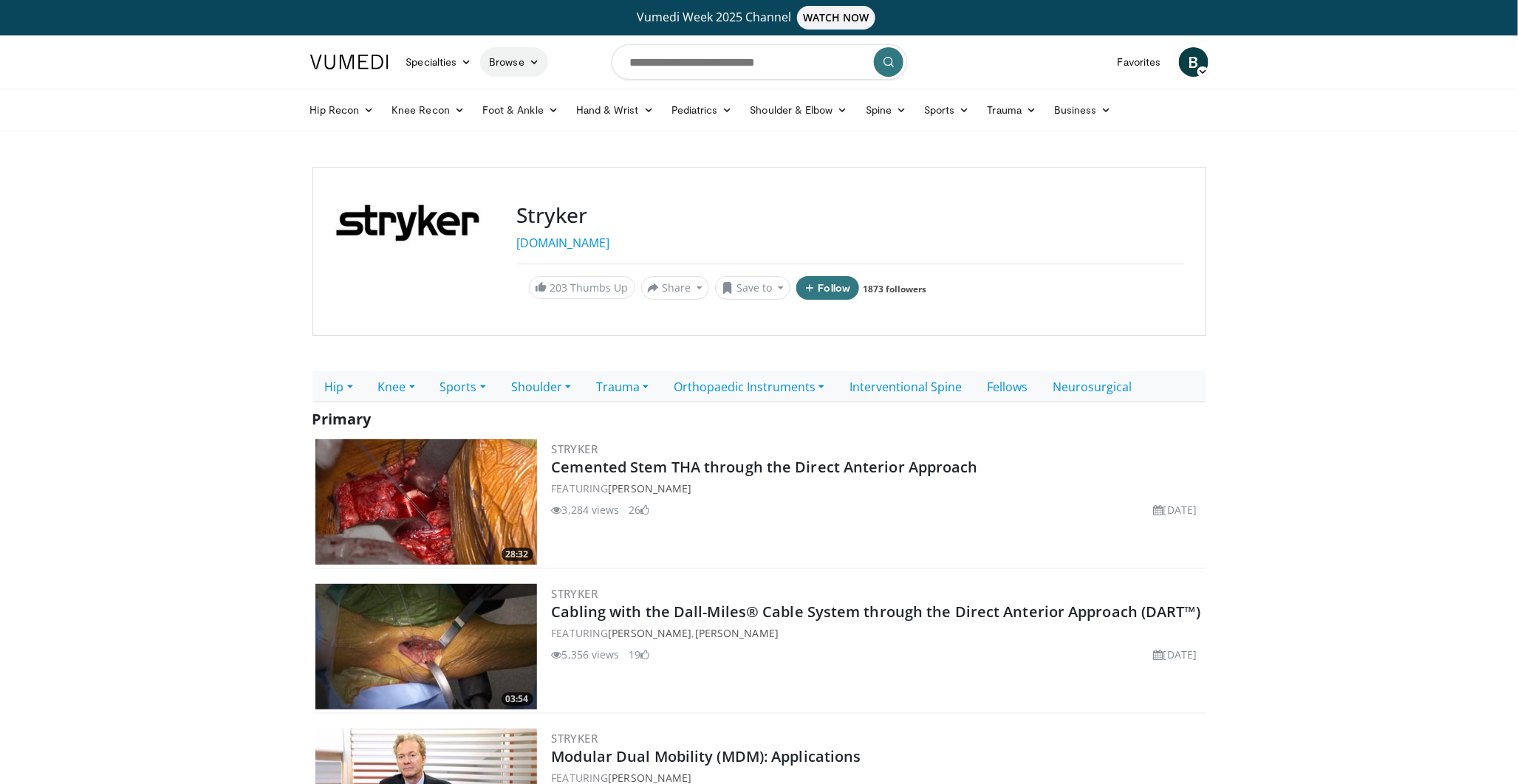
click at [532, 61] on icon at bounding box center [534, 62] width 10 height 10
click at [526, 98] on link "Channels" at bounding box center [569, 95] width 176 height 23
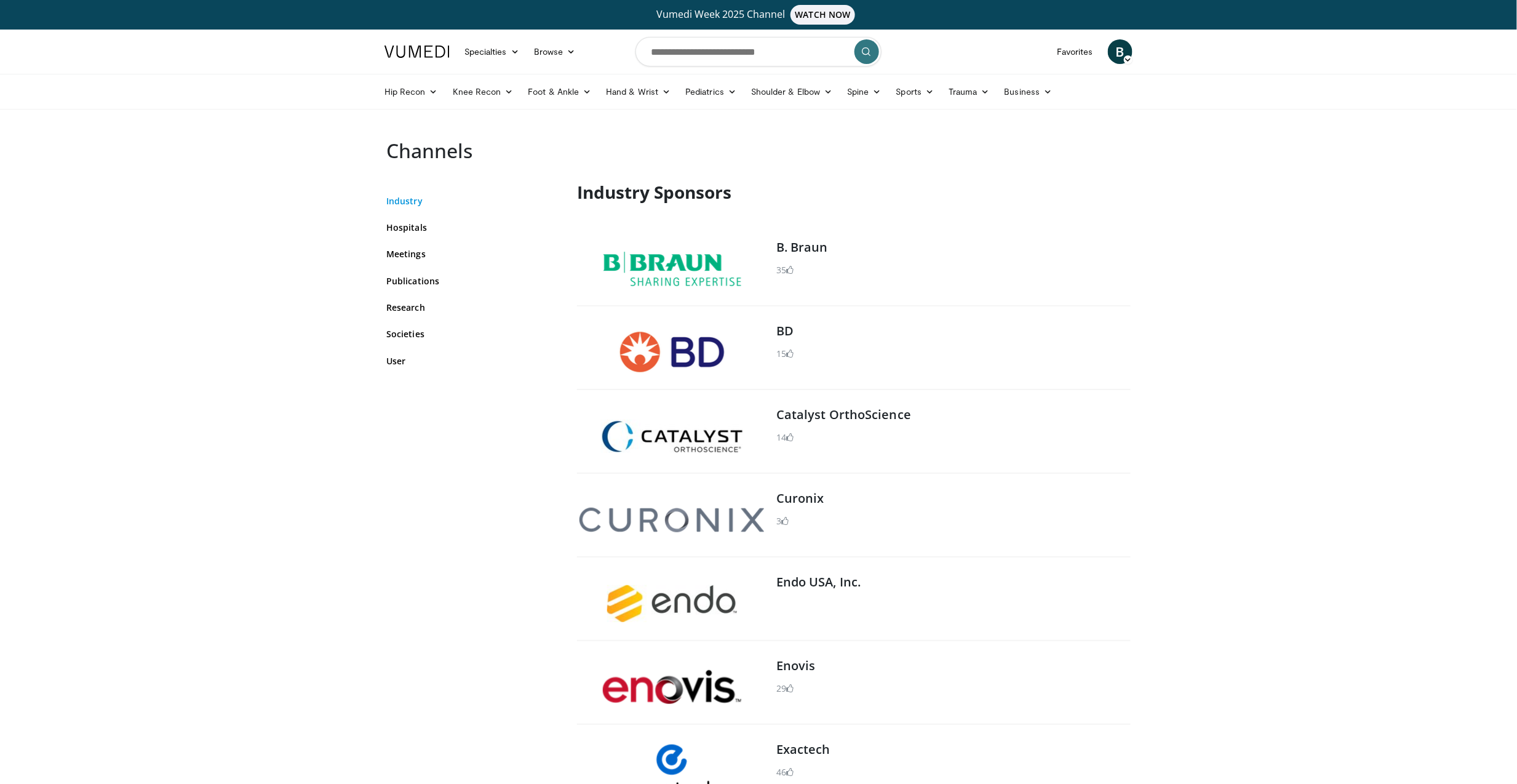
click at [402, 200] on link "Industry" at bounding box center [472, 200] width 172 height 13
click at [397, 53] on img at bounding box center [417, 52] width 65 height 12
